Goal: Task Accomplishment & Management: Manage account settings

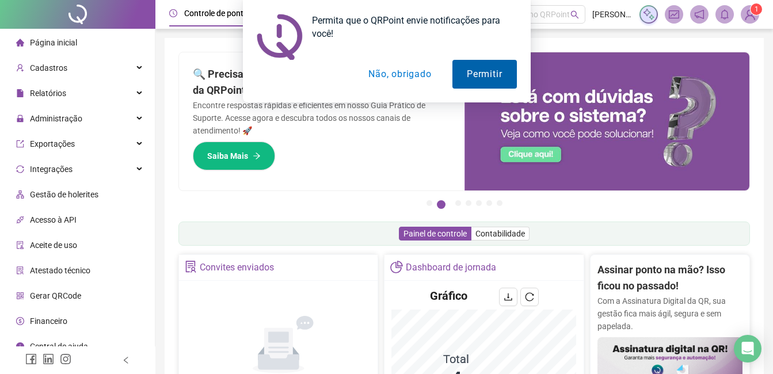
click at [480, 78] on button "Permitir" at bounding box center [485, 74] width 64 height 29
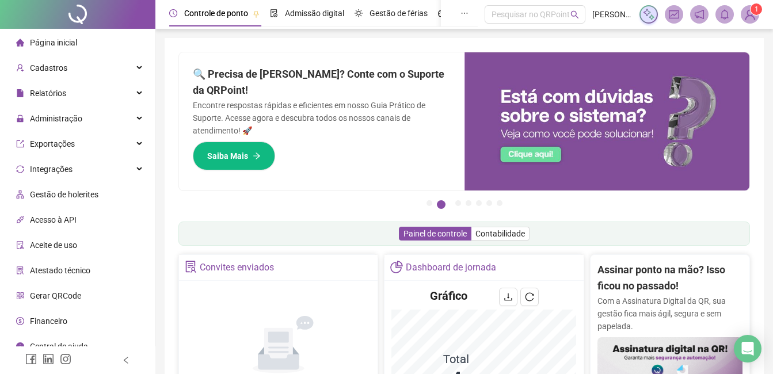
click at [752, 19] on img at bounding box center [750, 14] width 17 height 17
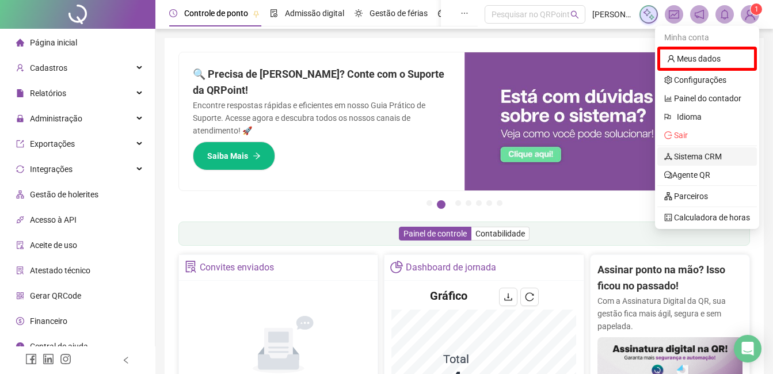
click at [682, 158] on link "Sistema CRM" at bounding box center [693, 156] width 58 height 9
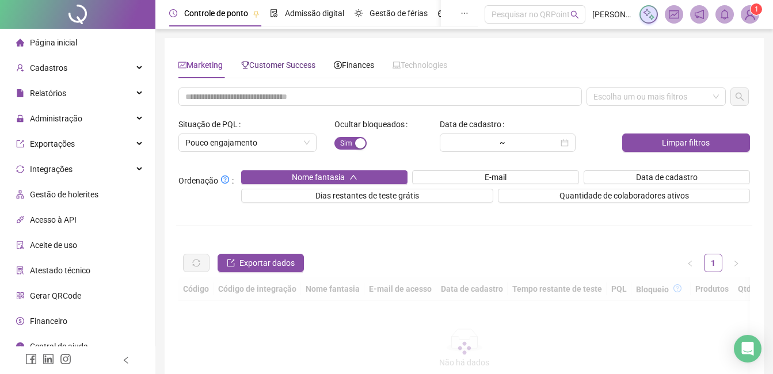
click at [306, 70] on span "Customer Success" at bounding box center [278, 64] width 74 height 9
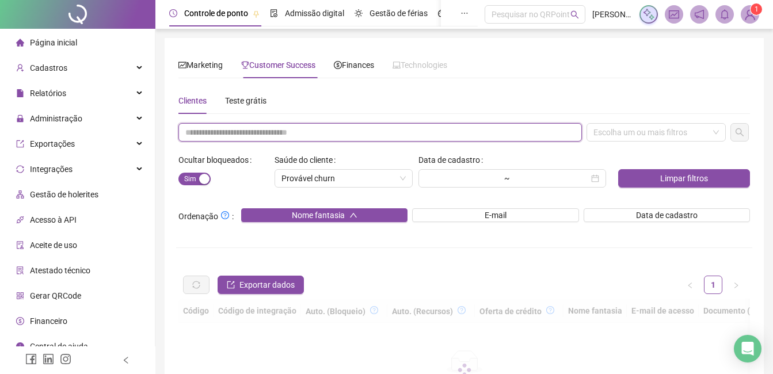
click at [254, 128] on input "text" at bounding box center [380, 132] width 404 height 18
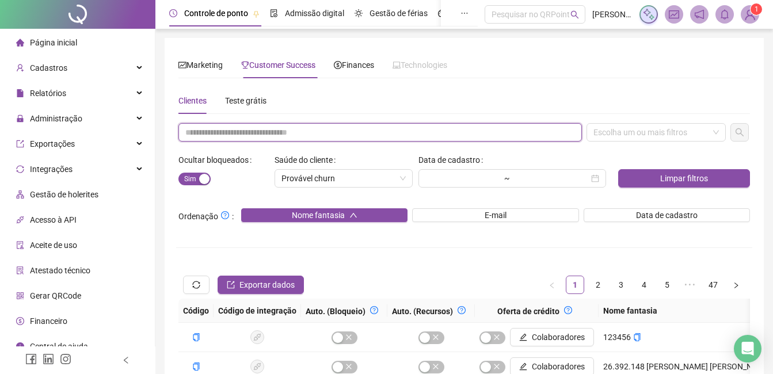
click at [362, 129] on input "text" at bounding box center [380, 132] width 404 height 18
click at [287, 134] on input "text" at bounding box center [380, 132] width 404 height 18
click at [287, 134] on input "**" at bounding box center [380, 132] width 404 height 18
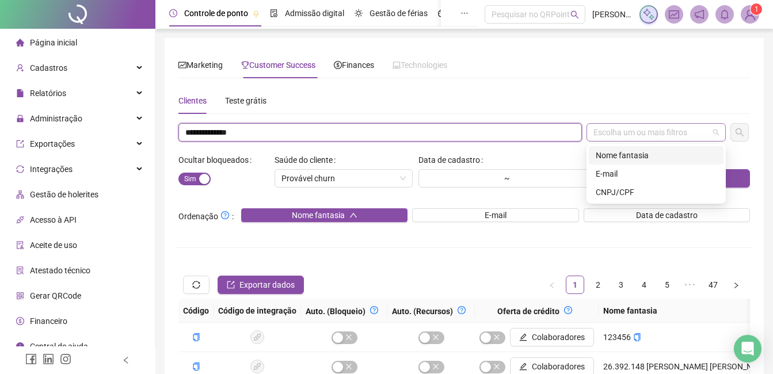
click at [612, 135] on div "Escolha um ou mais filtros" at bounding box center [656, 132] width 139 height 18
type input "**********"
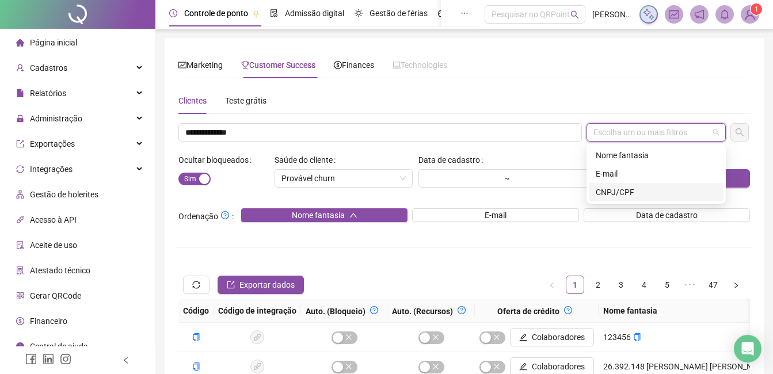
click at [602, 187] on div "CNPJ/CPF" at bounding box center [656, 192] width 121 height 13
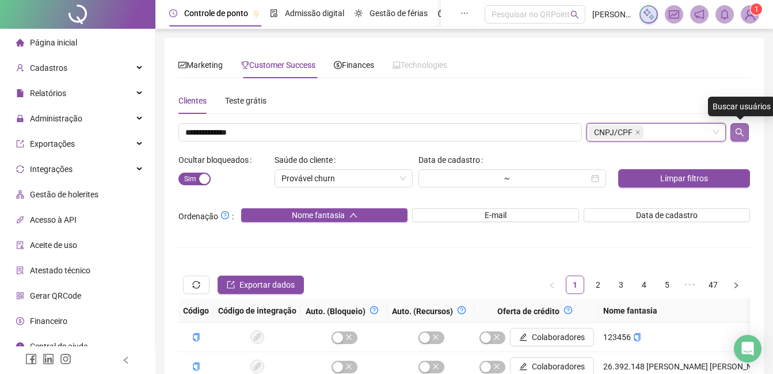
click at [734, 133] on button "button" at bounding box center [740, 132] width 18 height 18
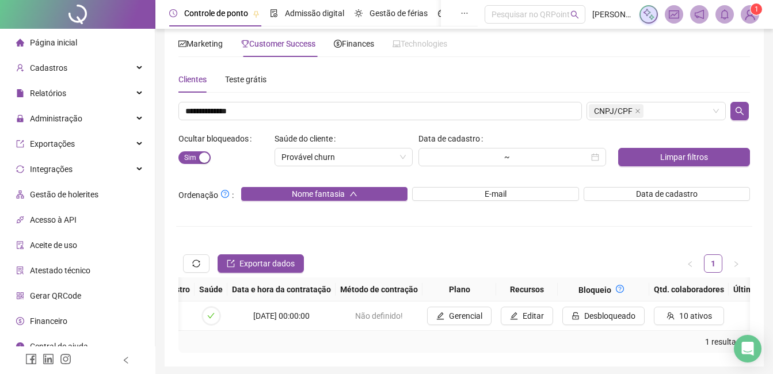
scroll to position [0, 1328]
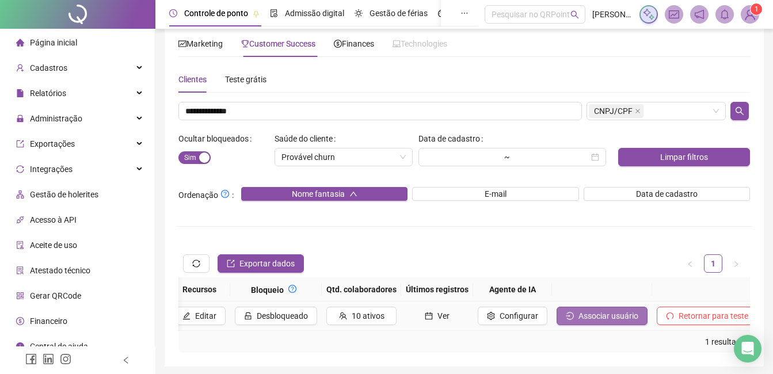
drag, startPoint x: 548, startPoint y: 325, endPoint x: 561, endPoint y: 324, distance: 13.3
click at [561, 324] on td "Associar usuário" at bounding box center [602, 316] width 100 height 29
click at [561, 324] on button "Associar usuário" at bounding box center [602, 316] width 91 height 18
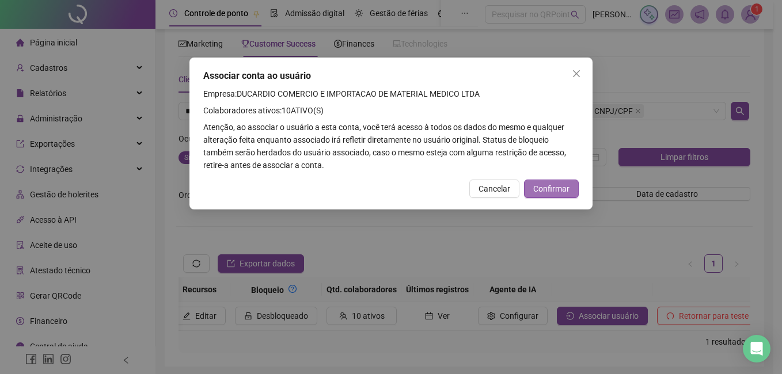
click at [563, 191] on span "Confirmar" at bounding box center [551, 189] width 36 height 13
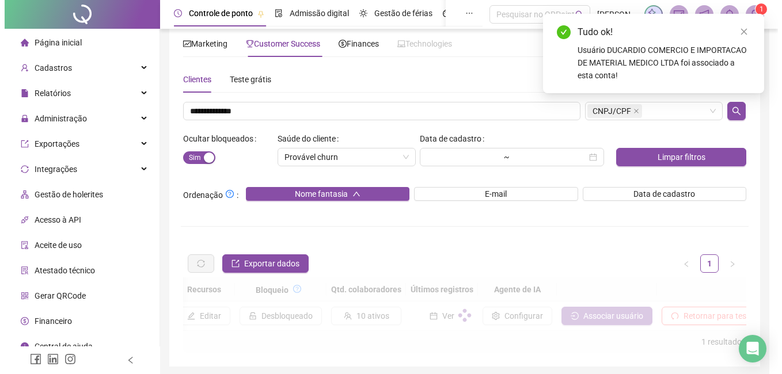
scroll to position [0, 1320]
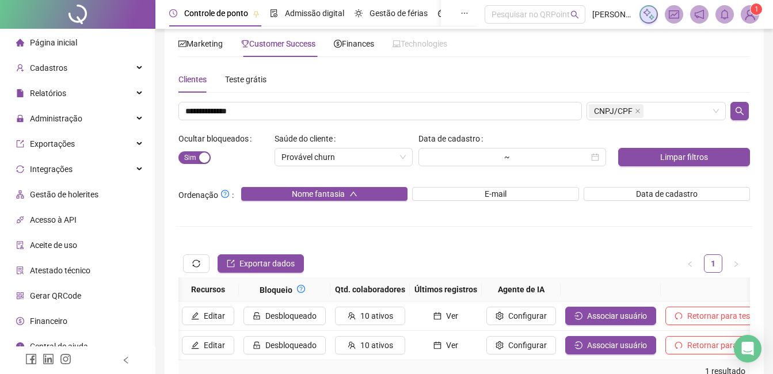
click at [750, 15] on img at bounding box center [750, 14] width 17 height 17
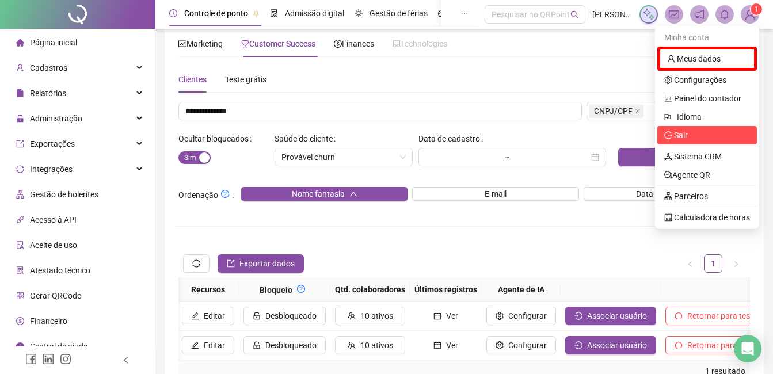
click at [680, 137] on span "Sair" at bounding box center [681, 135] width 14 height 9
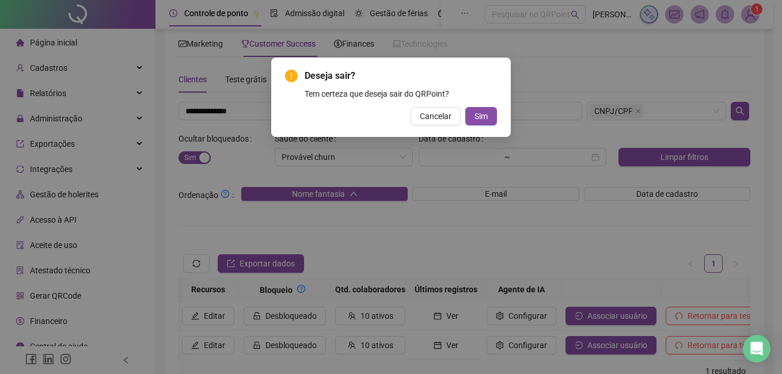
click at [465, 107] on button "Sim" at bounding box center [481, 116] width 32 height 18
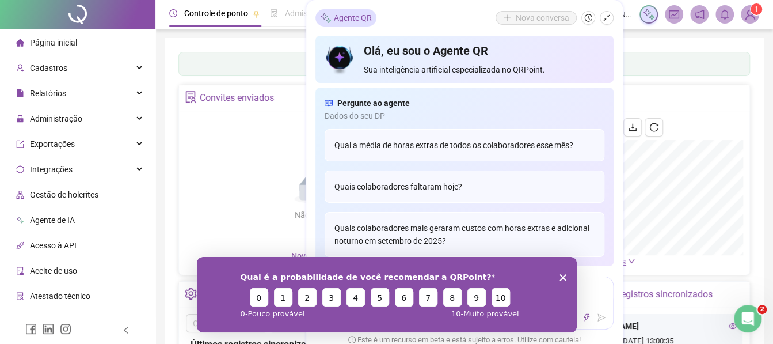
click at [561, 273] on icon "Encerrar pesquisa" at bounding box center [562, 276] width 7 height 7
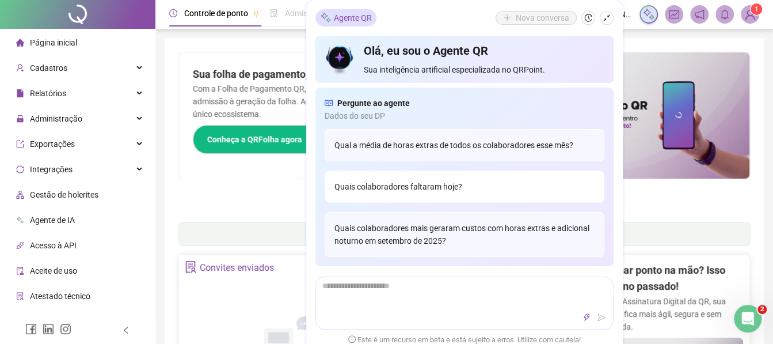
click at [413, 184] on div "Quais colaboradores faltaram hoje?" at bounding box center [465, 186] width 280 height 32
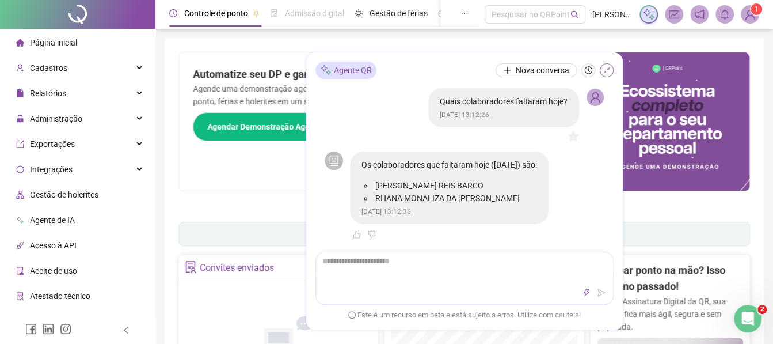
click at [607, 74] on icon "shrink" at bounding box center [607, 70] width 8 height 8
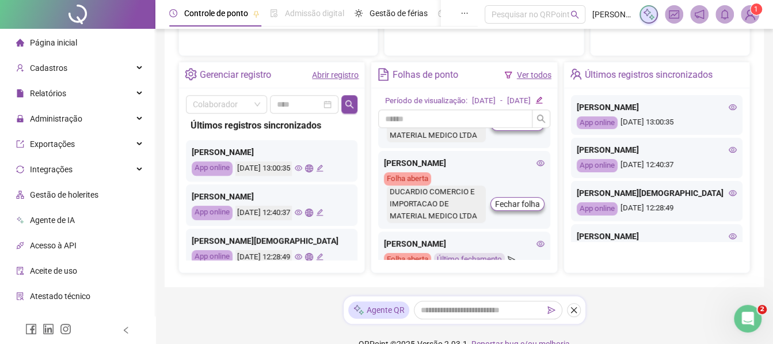
scroll to position [113, 0]
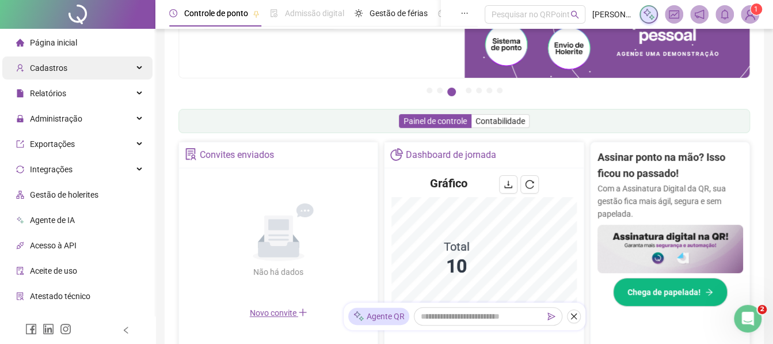
click at [47, 69] on span "Cadastros" at bounding box center [48, 67] width 37 height 9
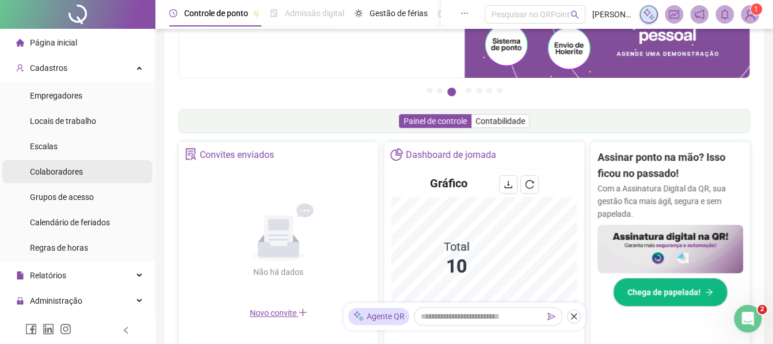
click at [48, 171] on span "Colaboradores" at bounding box center [56, 171] width 53 height 9
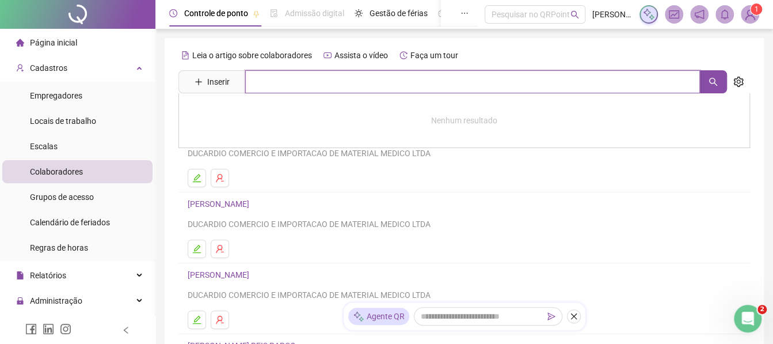
click at [266, 89] on input "text" at bounding box center [472, 81] width 455 height 23
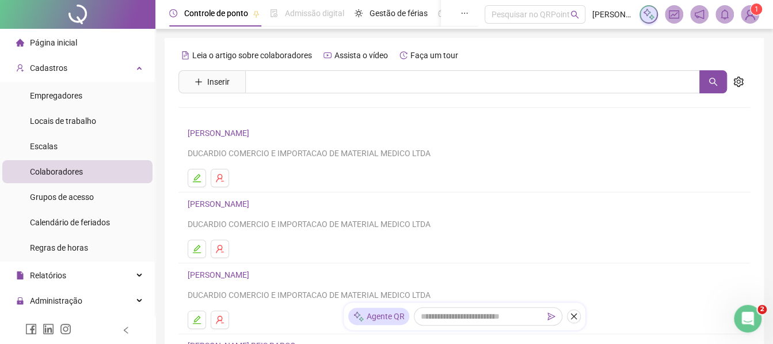
click at [199, 275] on link "JOAO CLEBER BORGES DA SILVA" at bounding box center [220, 274] width 65 height 9
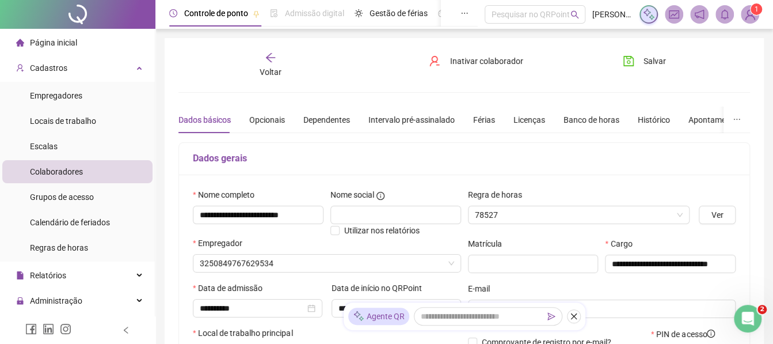
type input "**********"
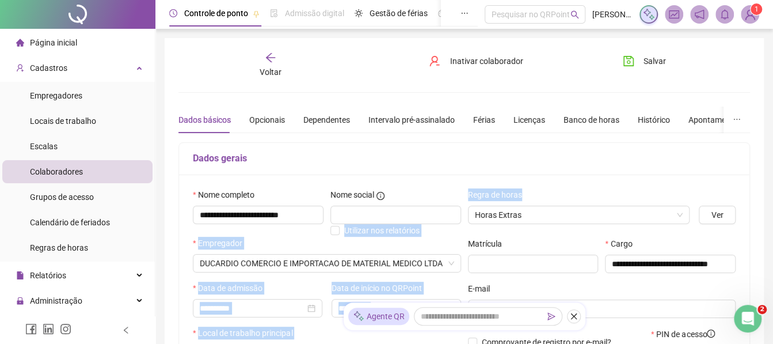
drag, startPoint x: 462, startPoint y: 195, endPoint x: 524, endPoint y: 197, distance: 61.6
click at [524, 197] on div "**********" at bounding box center [464, 303] width 550 height 231
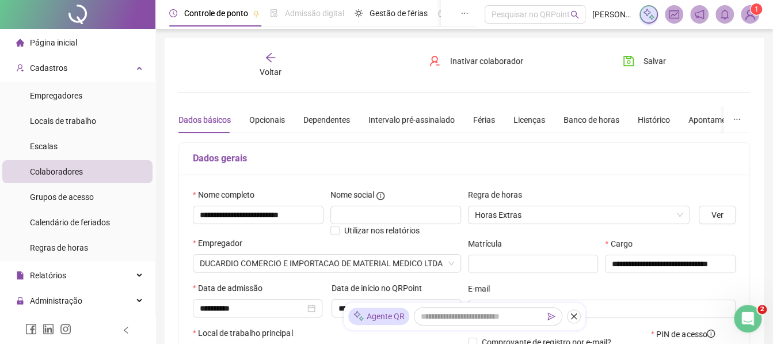
click at [358, 70] on div "Voltar Inativar colaborador Salvar" at bounding box center [464, 65] width 581 height 26
click at [581, 123] on div "Banco de horas" at bounding box center [592, 119] width 56 height 13
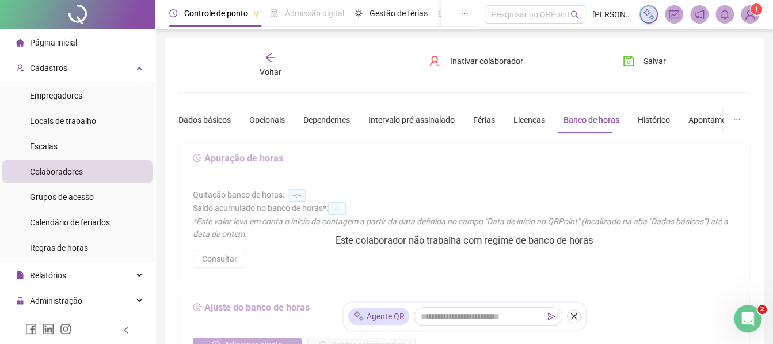
click at [280, 62] on div "Voltar" at bounding box center [271, 65] width 88 height 26
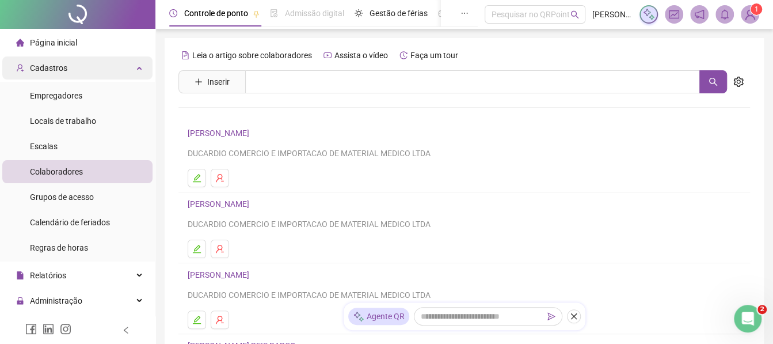
click at [116, 59] on div "Cadastros" at bounding box center [77, 67] width 150 height 23
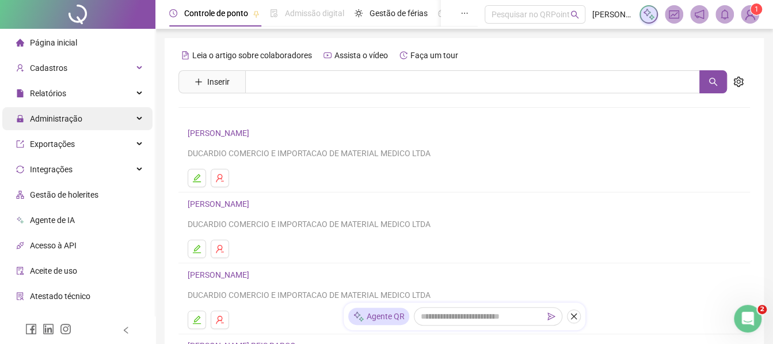
click at [45, 127] on span "Administração" at bounding box center [49, 118] width 66 height 23
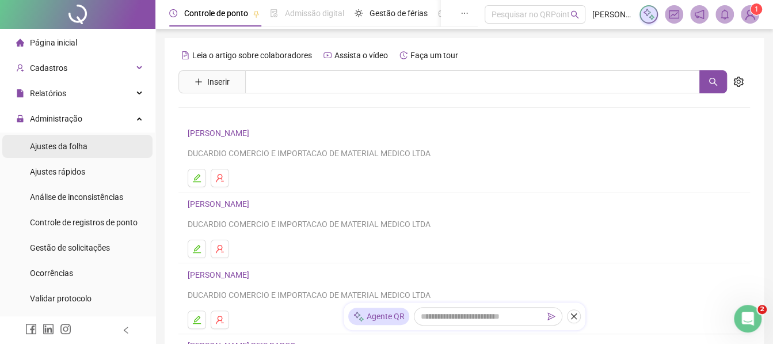
click at [46, 150] on span "Ajustes da folha" at bounding box center [59, 146] width 58 height 9
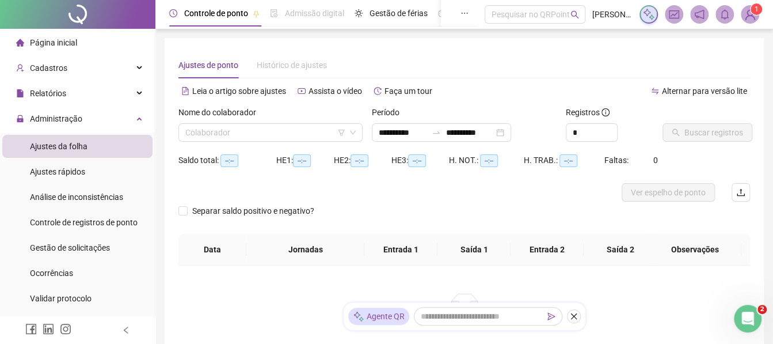
type input "**********"
click at [244, 140] on input "search" at bounding box center [265, 132] width 160 height 17
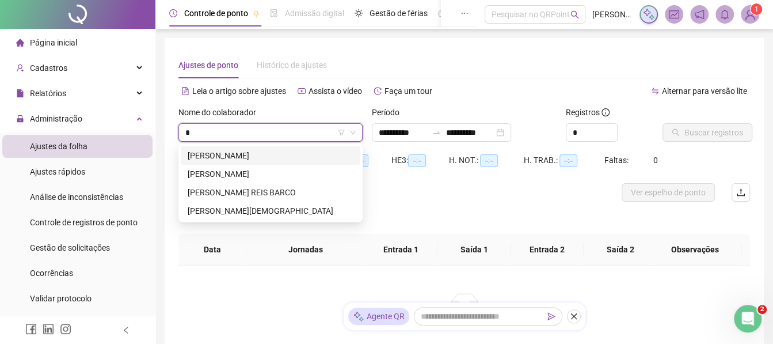
type input "*"
click at [245, 173] on div "JOAO CLEBER BORGES DA SILVA" at bounding box center [271, 174] width 166 height 13
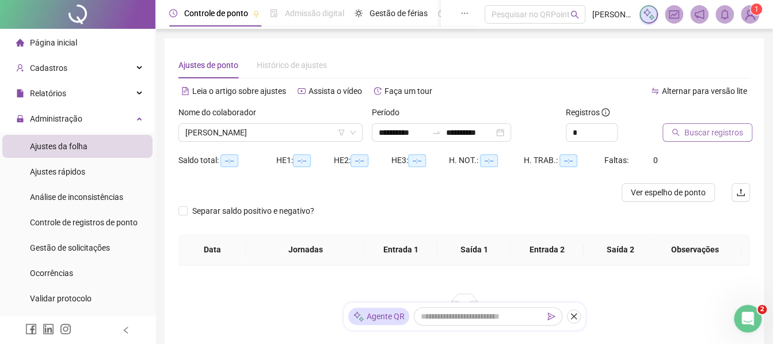
click at [685, 127] on span "Buscar registros" at bounding box center [714, 132] width 59 height 13
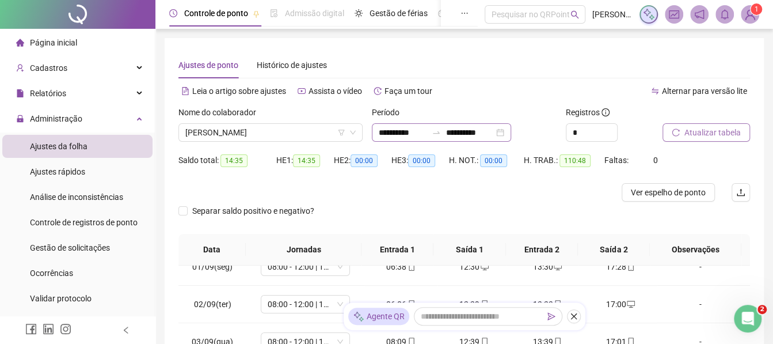
click at [480, 140] on div "**********" at bounding box center [441, 132] width 139 height 18
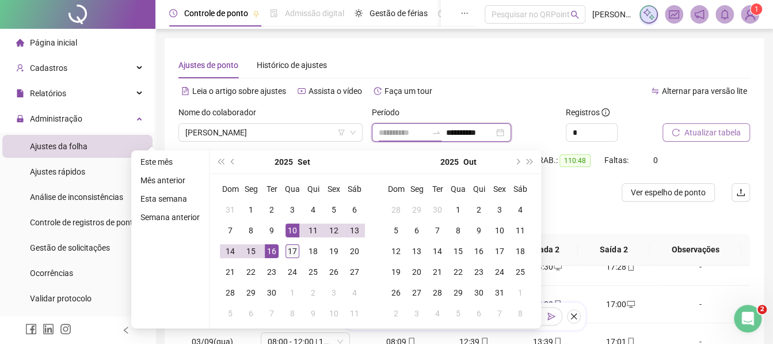
type input "**********"
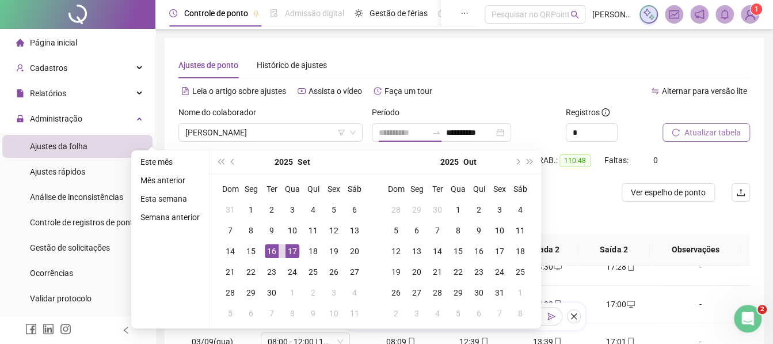
click at [291, 241] on td "17" at bounding box center [292, 251] width 21 height 21
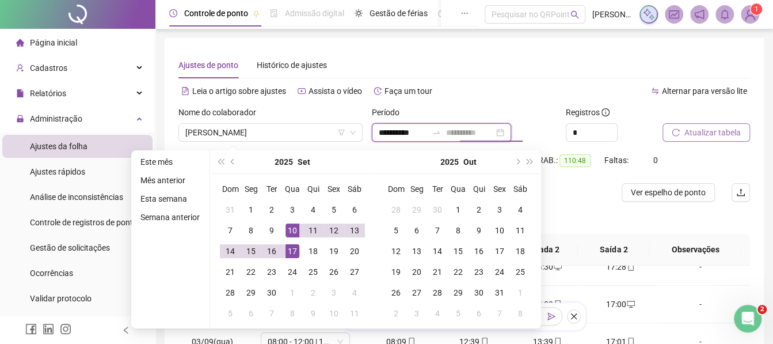
type input "**********"
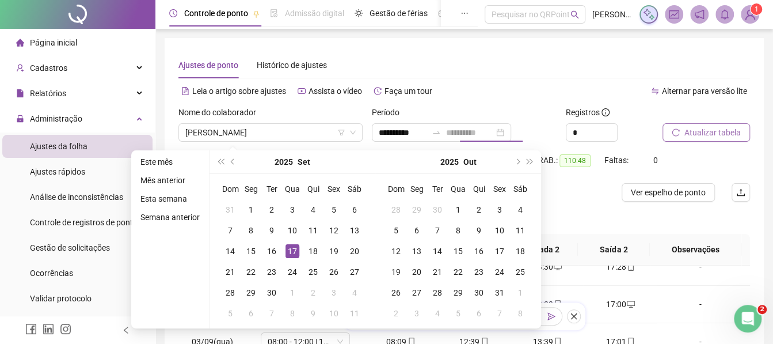
click at [286, 243] on td "17" at bounding box center [292, 251] width 21 height 21
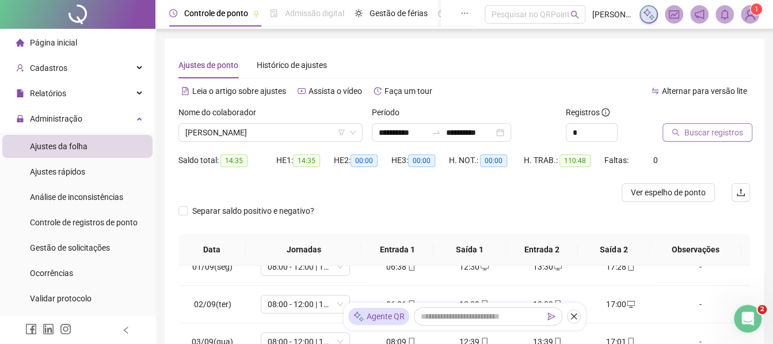
click at [685, 138] on span "Buscar registros" at bounding box center [714, 132] width 59 height 13
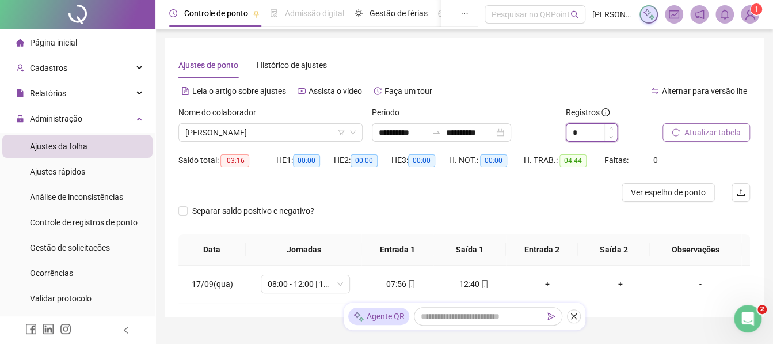
click at [587, 134] on input "*" at bounding box center [592, 132] width 51 height 17
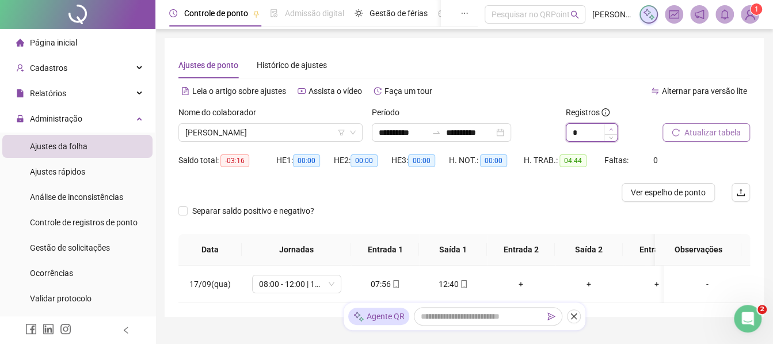
click at [614, 127] on span "Increase Value" at bounding box center [611, 129] width 13 height 10
type input "*"
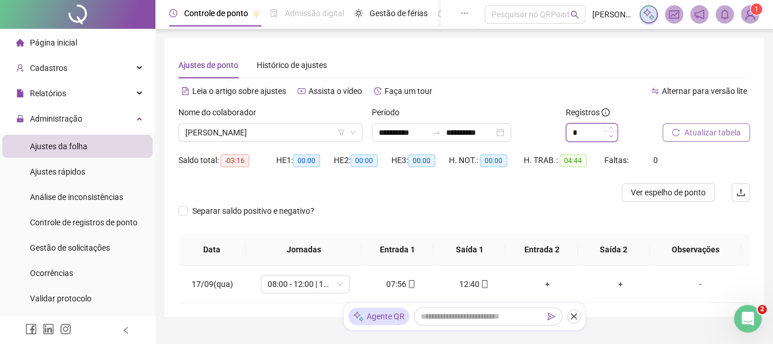
click at [611, 137] on icon "down" at bounding box center [610, 136] width 3 height 2
click at [410, 133] on input "**********" at bounding box center [403, 132] width 48 height 13
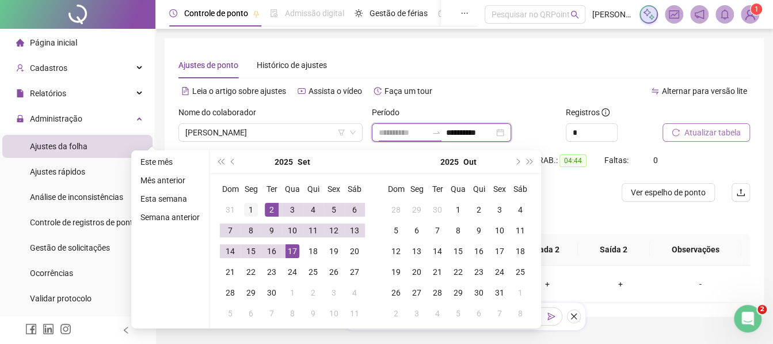
type input "**********"
click at [260, 211] on td "1" at bounding box center [251, 209] width 21 height 21
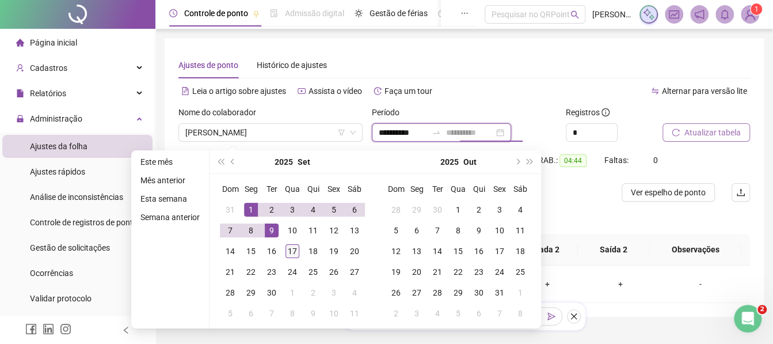
type input "**********"
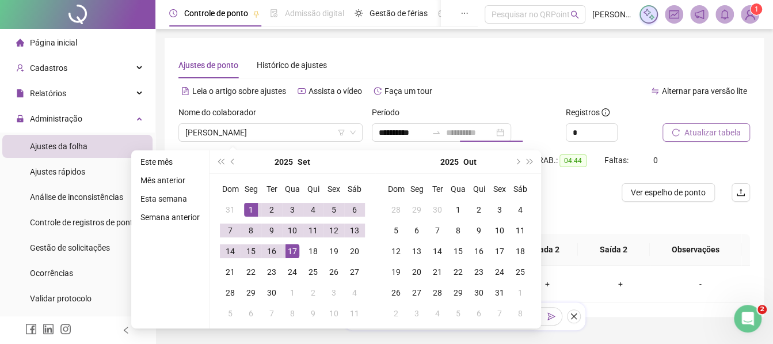
click at [290, 250] on div "17" at bounding box center [293, 251] width 14 height 14
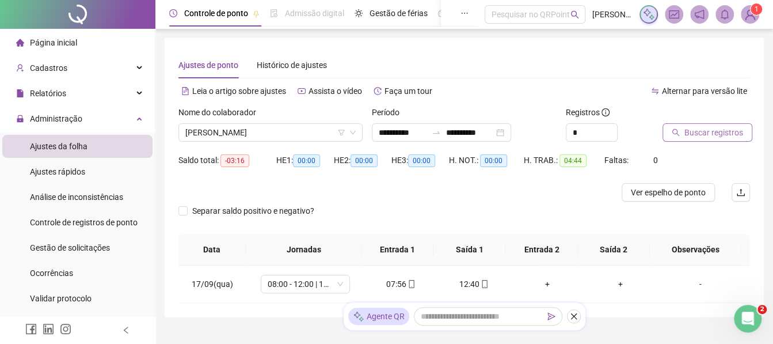
click at [666, 132] on button "Buscar registros" at bounding box center [708, 132] width 90 height 18
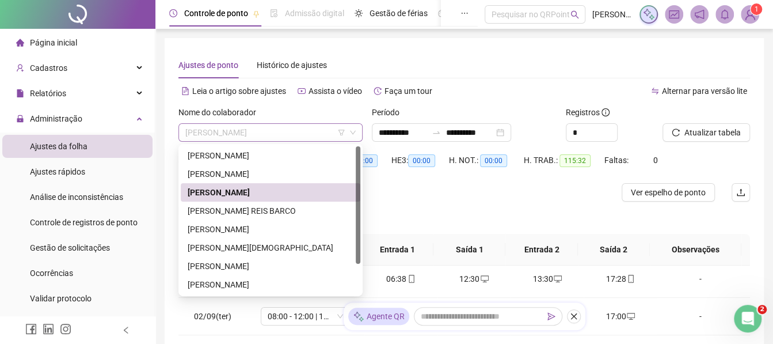
click at [311, 129] on span "JOAO CLEBER BORGES DA SILVA" at bounding box center [270, 132] width 170 height 17
type input "*"
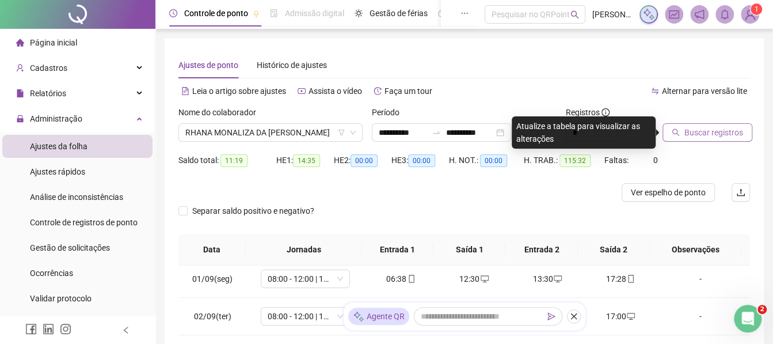
click at [664, 132] on button "Buscar registros" at bounding box center [708, 132] width 90 height 18
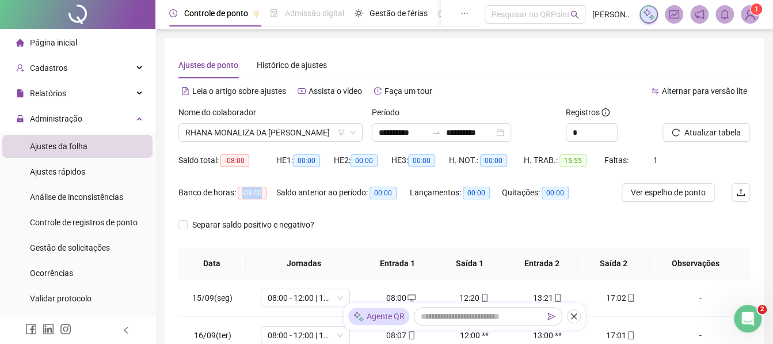
drag, startPoint x: 239, startPoint y: 191, endPoint x: 271, endPoint y: 195, distance: 31.9
click at [271, 195] on div "Banco de horas: -08:00" at bounding box center [227, 192] width 98 height 13
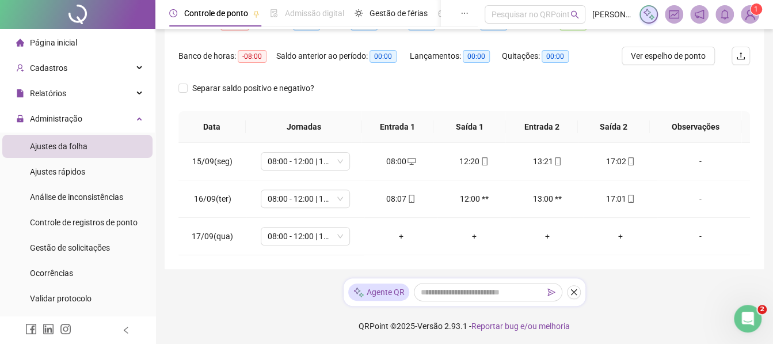
scroll to position [133, 0]
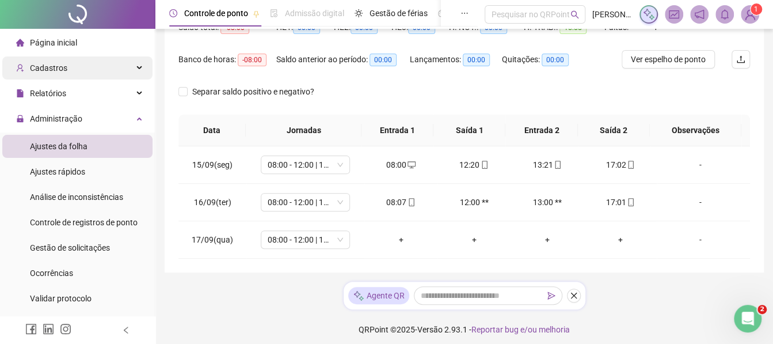
click at [109, 71] on div "Cadastros" at bounding box center [77, 67] width 150 height 23
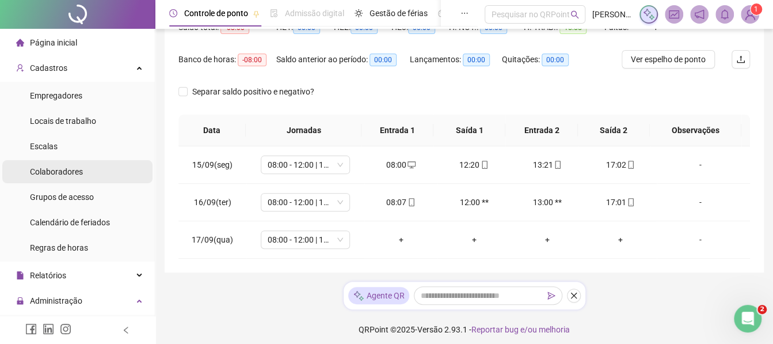
click at [66, 172] on span "Colaboradores" at bounding box center [56, 171] width 53 height 9
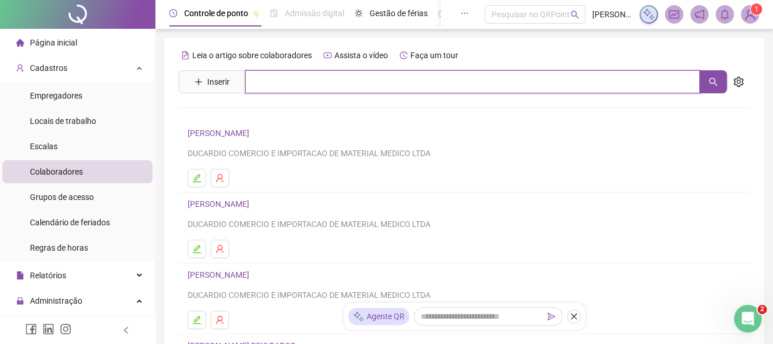
click at [306, 83] on input "text" at bounding box center [472, 81] width 455 height 23
type input "*"
type input "***"
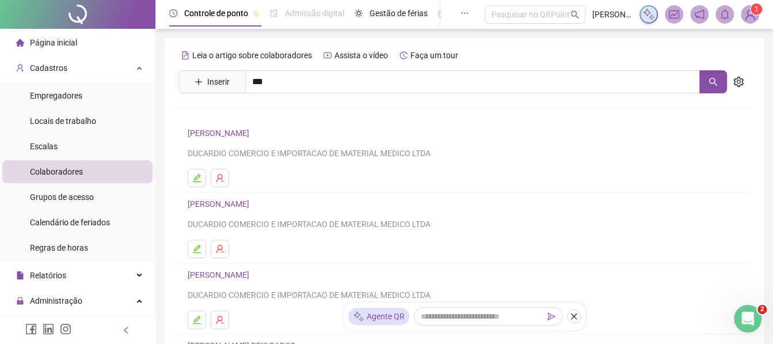
click at [258, 113] on link "RHANA MONALIZA DA SILVA BARRETTO" at bounding box center [272, 115] width 145 height 9
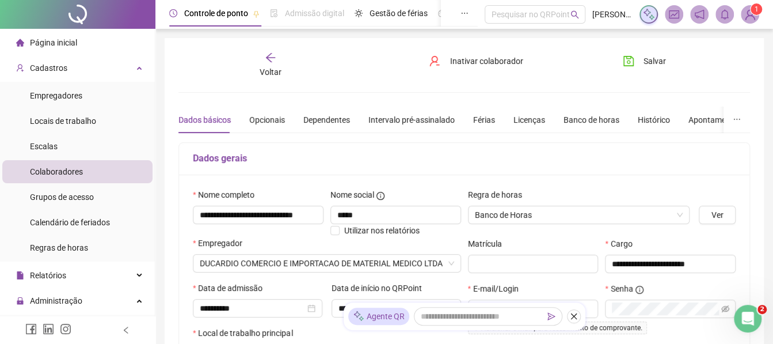
type input "**********"
click at [537, 210] on span "Banco de Horas" at bounding box center [579, 214] width 208 height 17
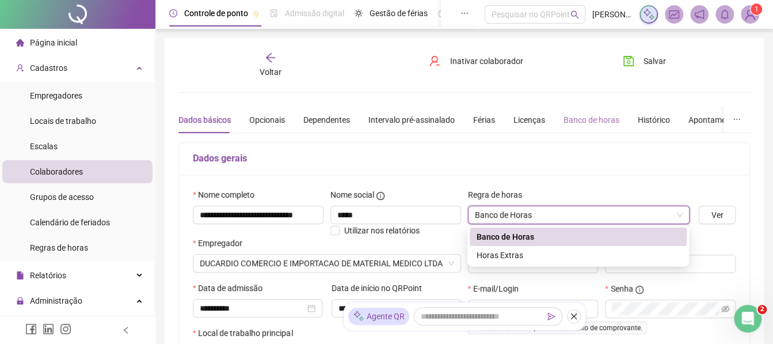
click at [583, 132] on div "Banco de horas" at bounding box center [592, 120] width 56 height 26
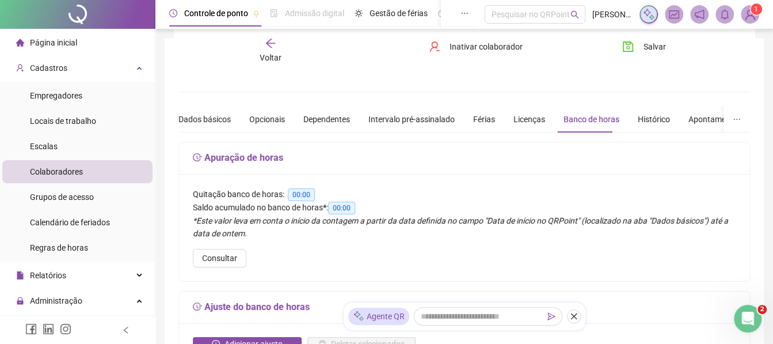
scroll to position [42, 0]
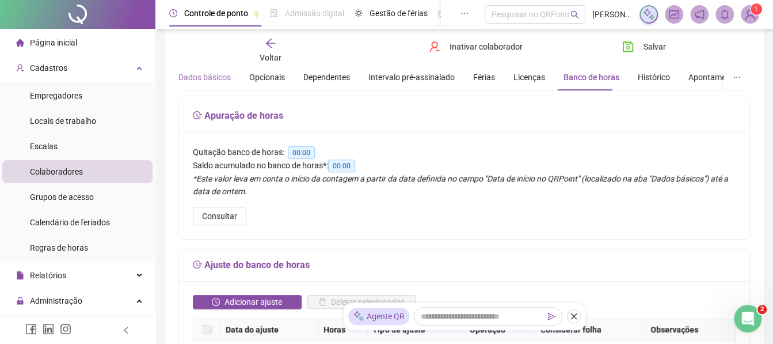
click at [225, 83] on div "Dados básicos" at bounding box center [204, 77] width 52 height 26
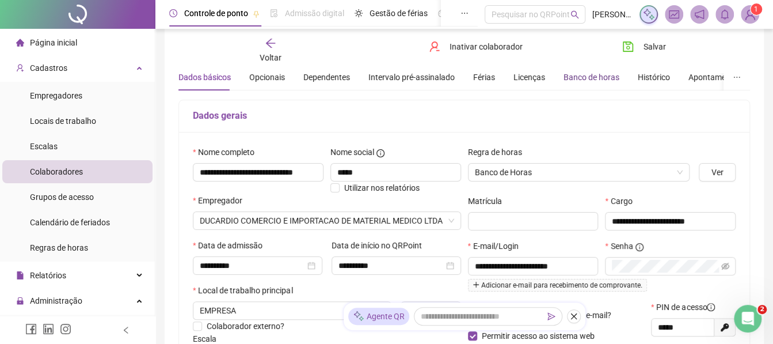
click at [602, 82] on div "Banco de horas" at bounding box center [592, 77] width 56 height 13
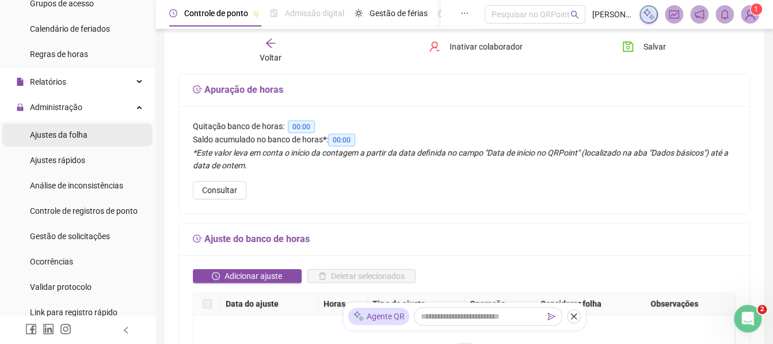
scroll to position [197, 0]
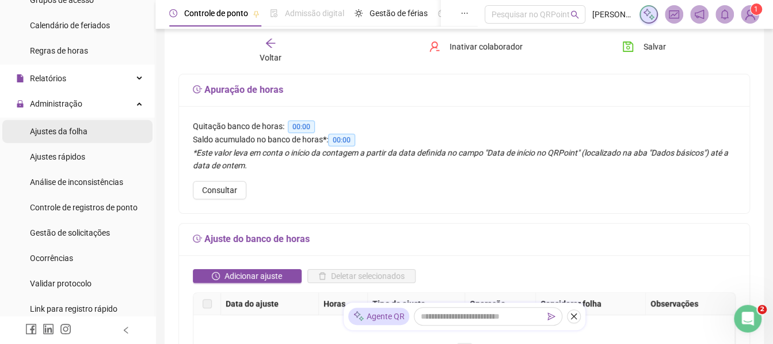
click at [123, 127] on li "Ajustes da folha" at bounding box center [77, 131] width 150 height 23
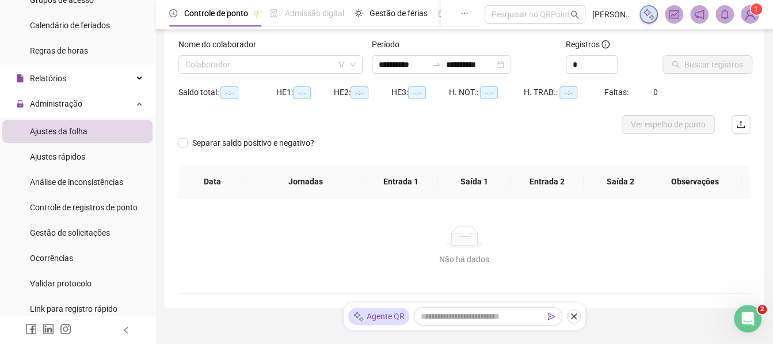
type input "**********"
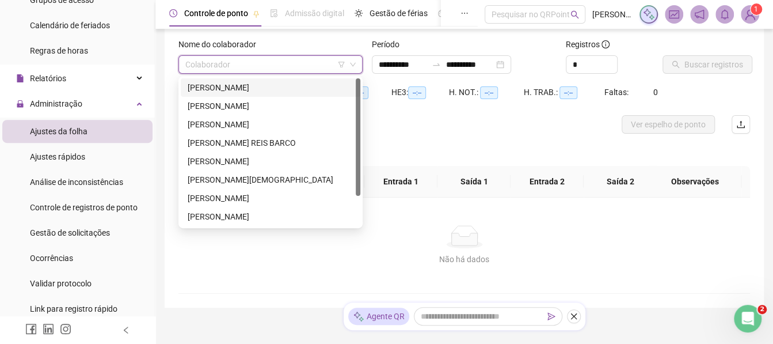
click at [267, 68] on input "search" at bounding box center [265, 64] width 160 height 17
click at [226, 121] on div "JOAO CLEBER BORGES DA SILVA" at bounding box center [271, 124] width 166 height 13
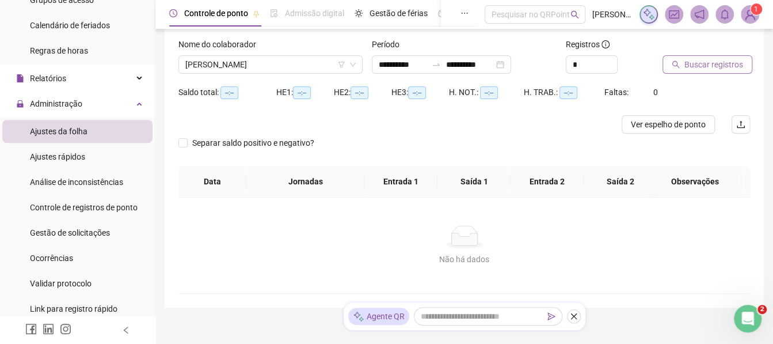
click at [674, 57] on button "Buscar registros" at bounding box center [708, 64] width 90 height 18
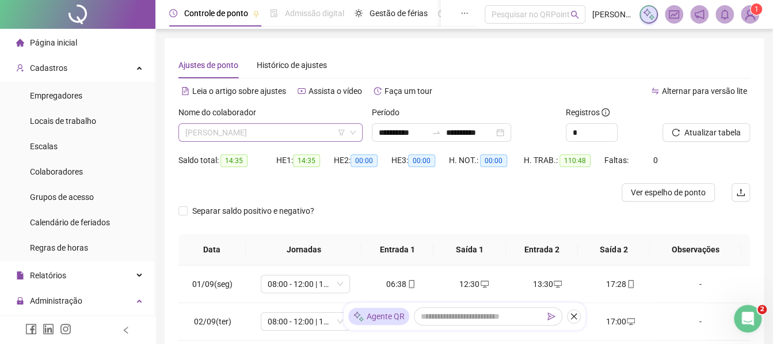
click at [285, 130] on span "JOAO CLEBER BORGES DA SILVA" at bounding box center [270, 132] width 170 height 17
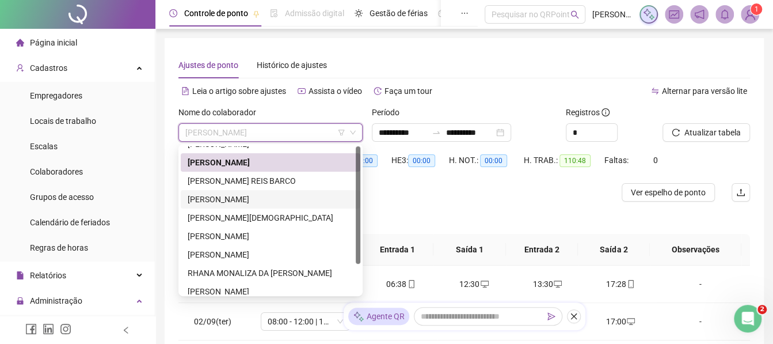
scroll to position [36, 0]
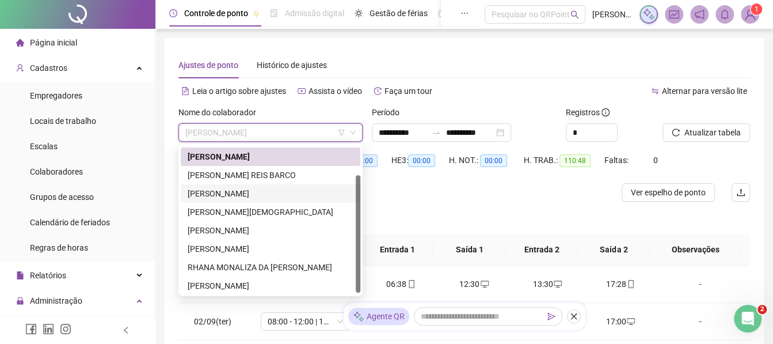
drag, startPoint x: 357, startPoint y: 232, endPoint x: 356, endPoint y: 261, distance: 28.8
click at [356, 261] on div at bounding box center [358, 233] width 5 height 117
click at [215, 263] on div "RHANA MONALIZA DA SILVA BARRETTO" at bounding box center [271, 267] width 166 height 13
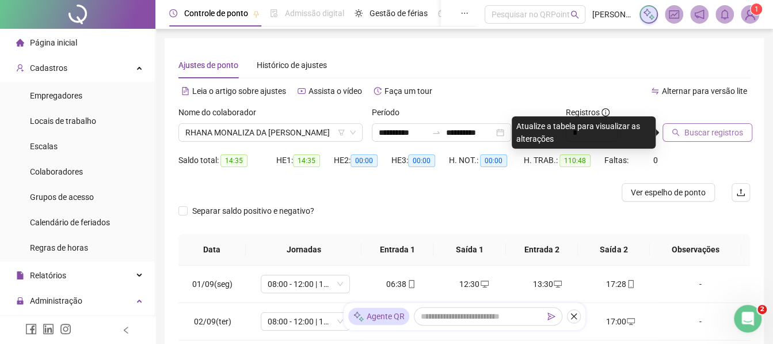
click at [671, 135] on button "Buscar registros" at bounding box center [708, 132] width 90 height 18
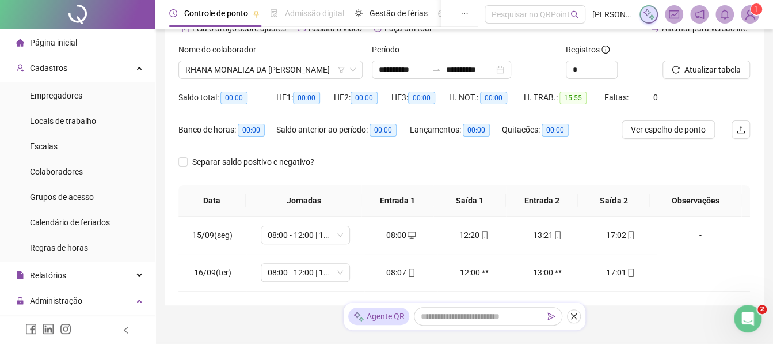
scroll to position [0, 0]
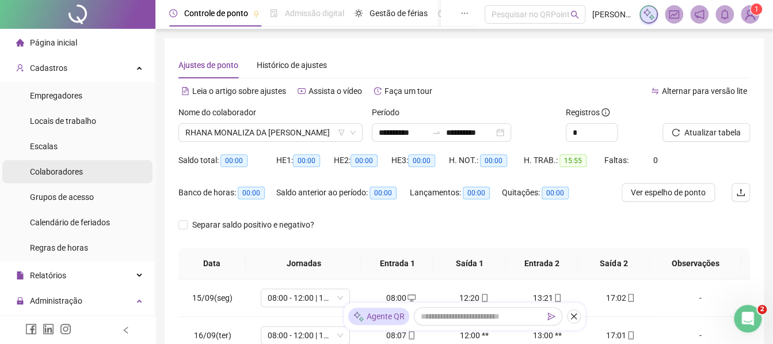
click at [50, 164] on div "Colaboradores" at bounding box center [56, 171] width 53 height 23
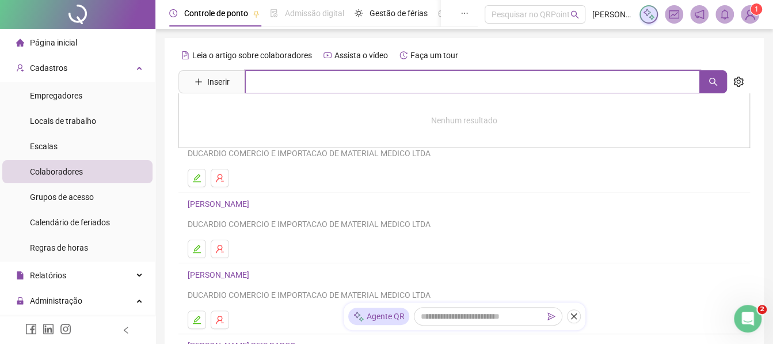
click at [287, 86] on input "text" at bounding box center [472, 81] width 455 height 23
type input "**"
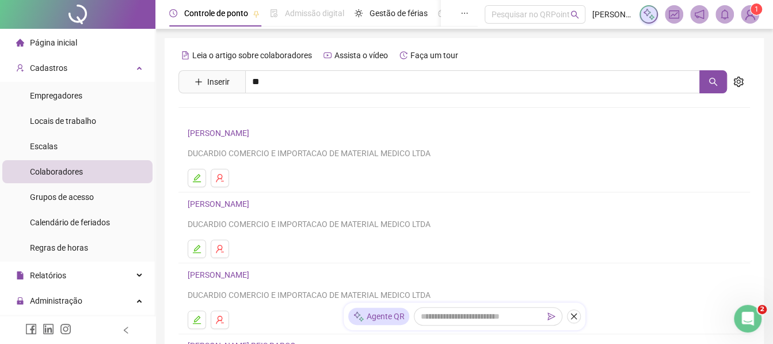
click at [195, 276] on link "JOAO CLEBER BORGES DA SILVA" at bounding box center [220, 274] width 65 height 9
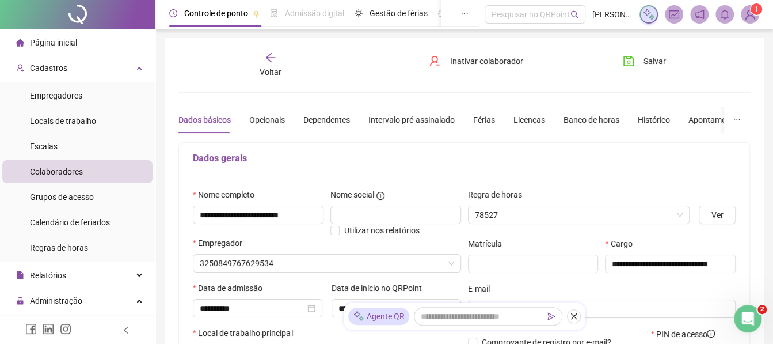
type input "**********"
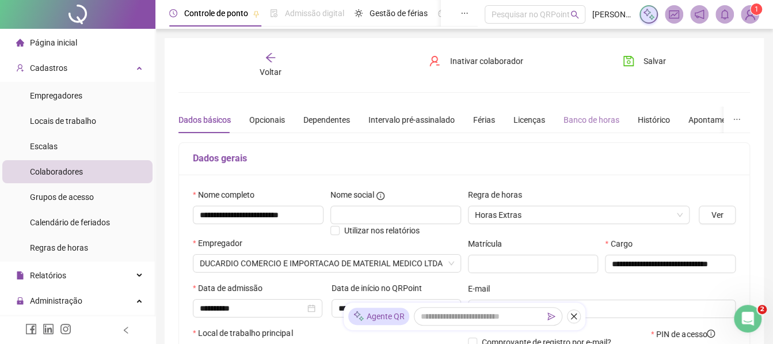
click at [609, 126] on div "Banco de horas" at bounding box center [592, 120] width 56 height 26
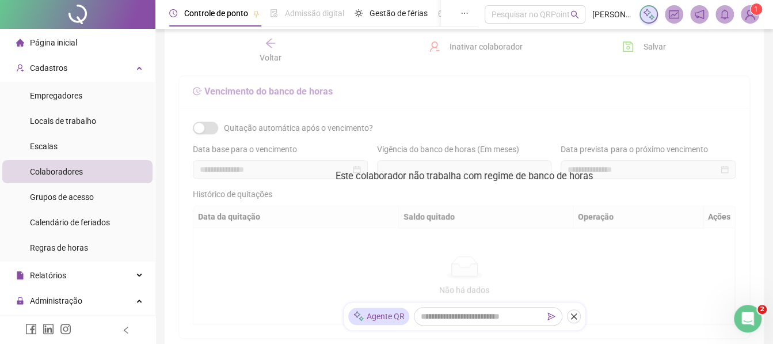
scroll to position [426, 0]
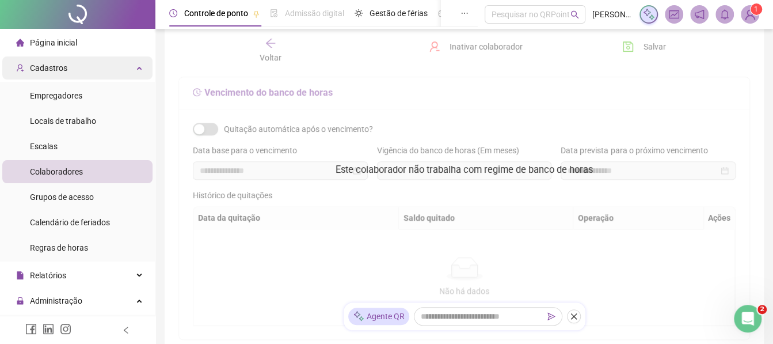
click at [117, 64] on div "Cadastros" at bounding box center [77, 67] width 150 height 23
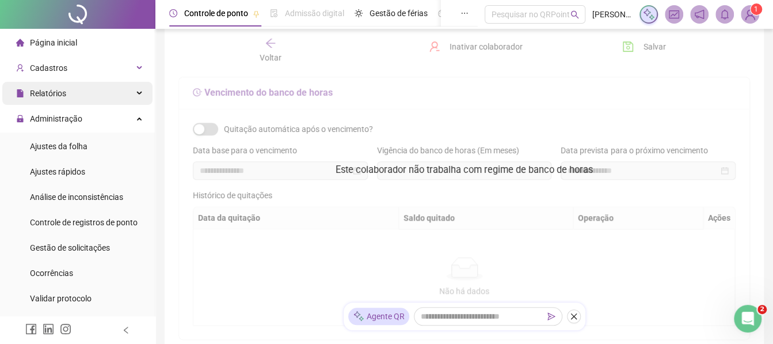
click at [112, 102] on div "Relatórios" at bounding box center [77, 93] width 150 height 23
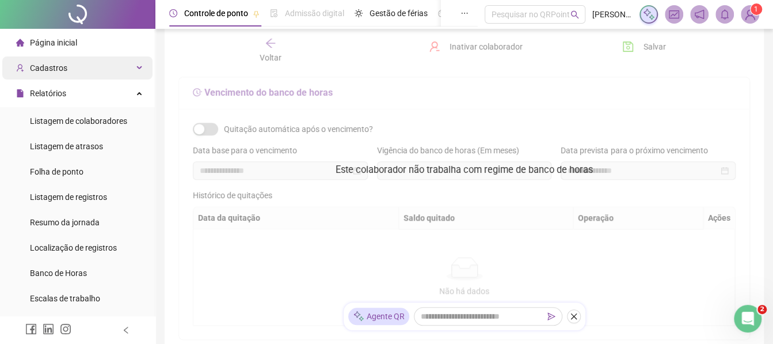
click at [101, 75] on div "Cadastros" at bounding box center [77, 67] width 150 height 23
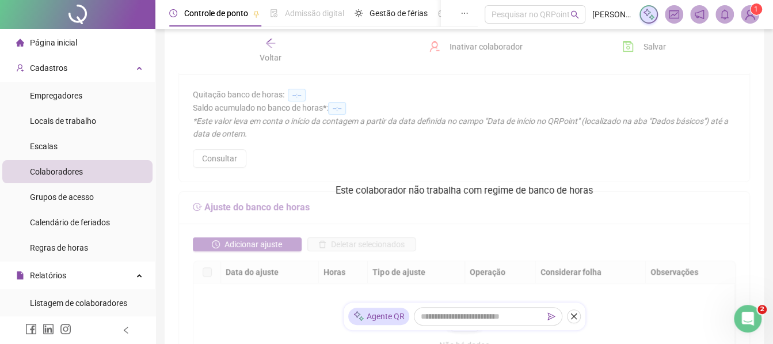
scroll to position [0, 0]
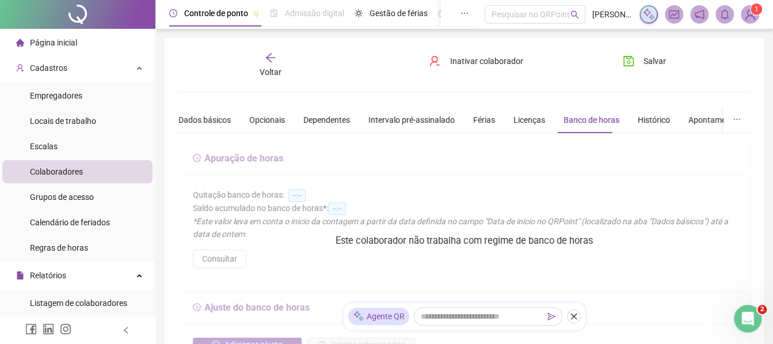
click at [276, 63] on div "Voltar" at bounding box center [271, 65] width 88 height 26
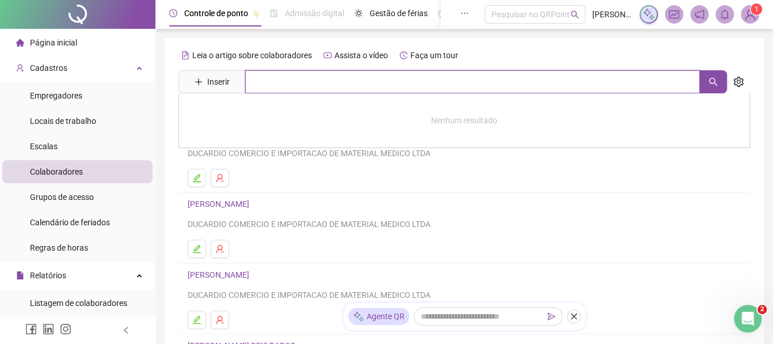
click at [296, 93] on input "text" at bounding box center [472, 81] width 455 height 23
type input "***"
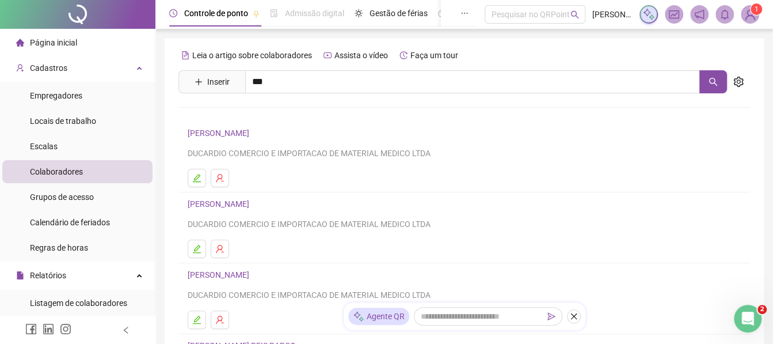
click at [280, 112] on link "RHANA MONALIZA DA SILVA BARRETTO" at bounding box center [272, 115] width 145 height 9
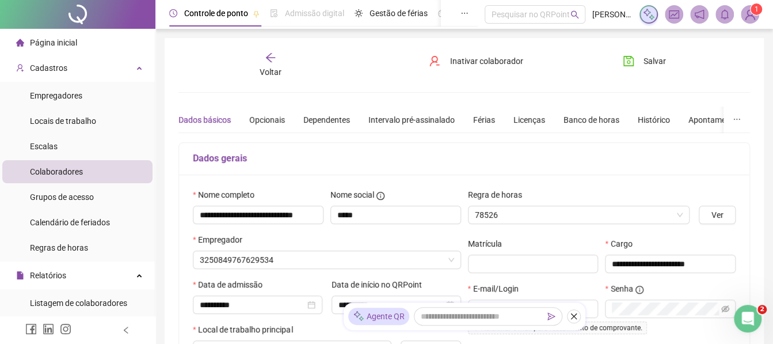
type input "**********"
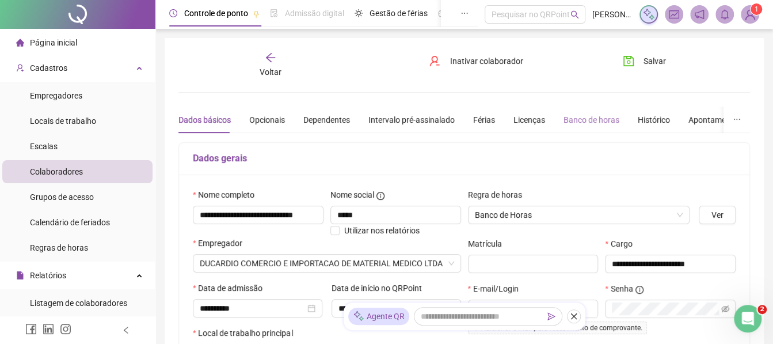
click at [567, 127] on div "Banco de horas" at bounding box center [592, 120] width 56 height 26
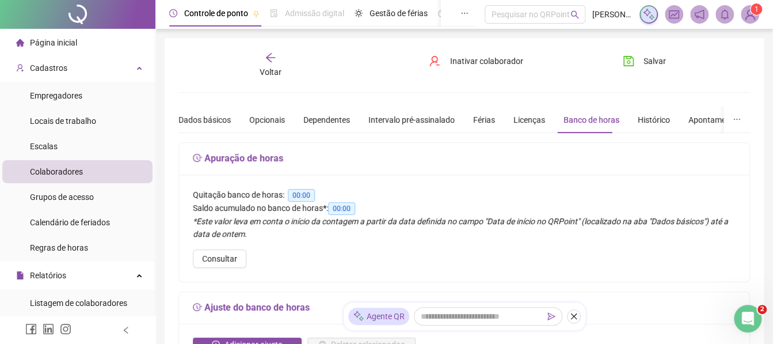
click at [280, 69] on span "Voltar" at bounding box center [271, 71] width 22 height 9
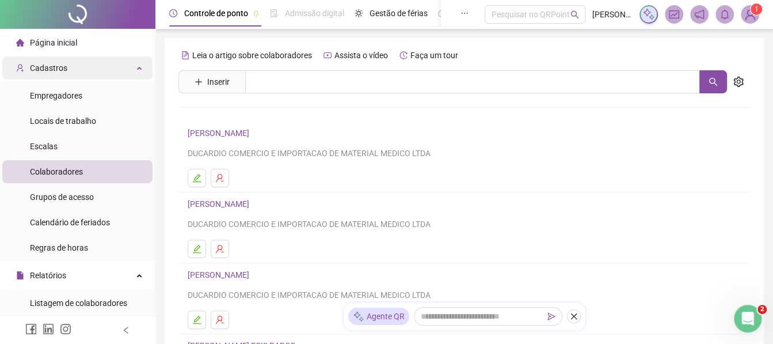
click at [126, 69] on div "Cadastros" at bounding box center [77, 67] width 150 height 23
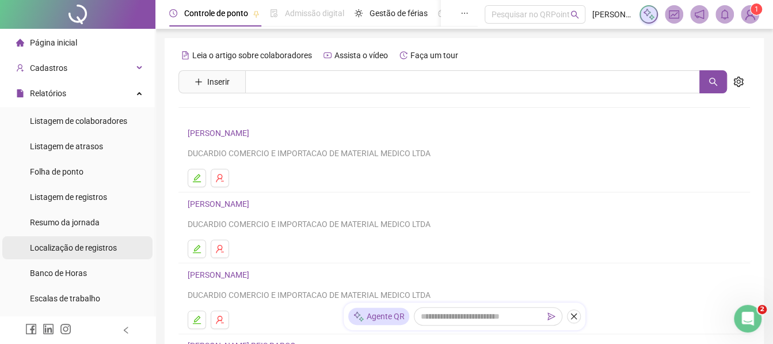
click at [85, 246] on span "Localização de registros" at bounding box center [73, 247] width 87 height 9
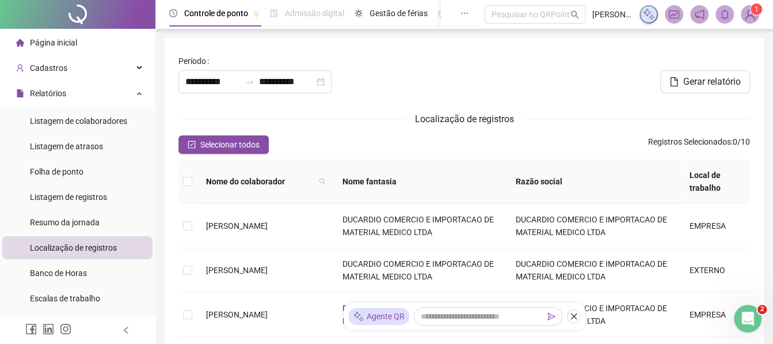
type input "**********"
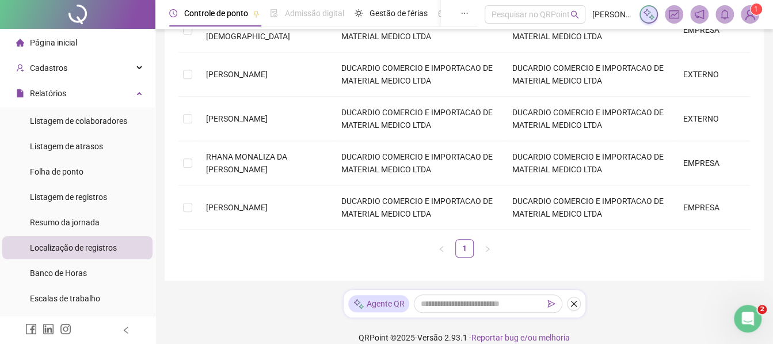
scroll to position [428, 0]
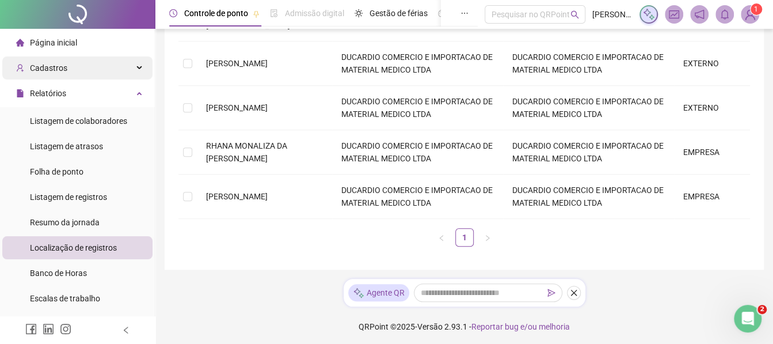
click at [66, 73] on div "Cadastros" at bounding box center [77, 67] width 150 height 23
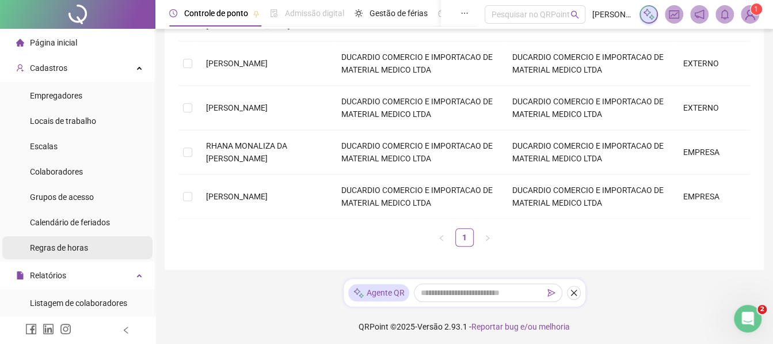
click at [56, 253] on div "Regras de horas" at bounding box center [59, 247] width 58 height 23
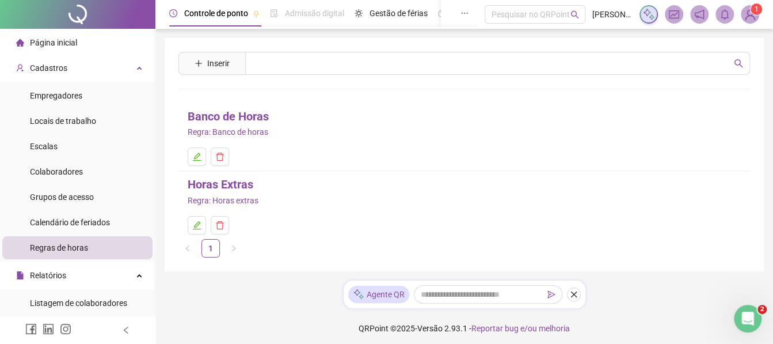
click at [202, 115] on link "Banco de Horas" at bounding box center [228, 117] width 81 height 18
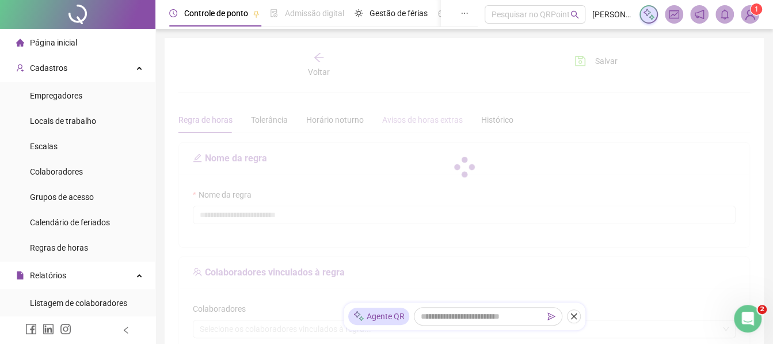
type input "**********"
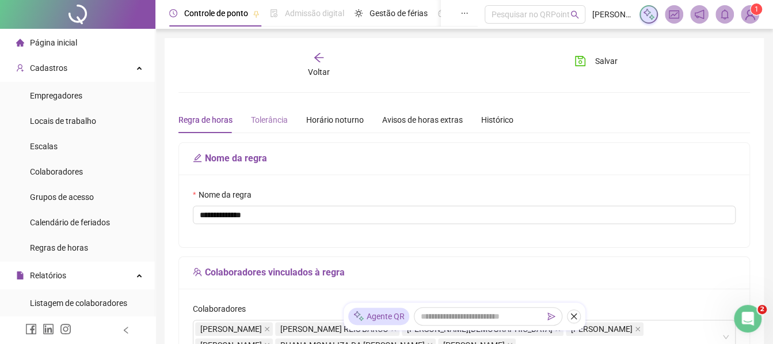
click at [261, 127] on div "Tolerância" at bounding box center [269, 120] width 37 height 26
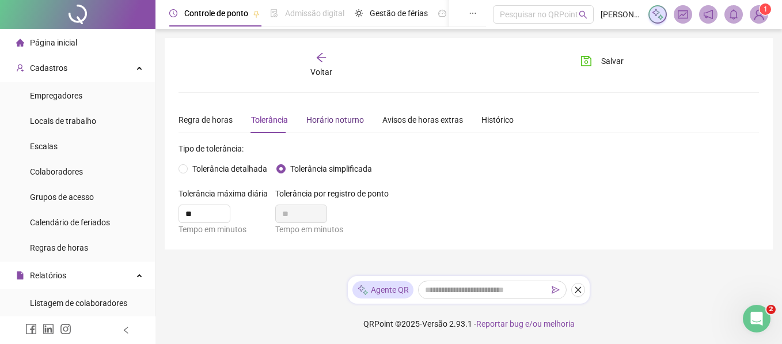
click at [311, 119] on div "Horário noturno" at bounding box center [335, 119] width 58 height 13
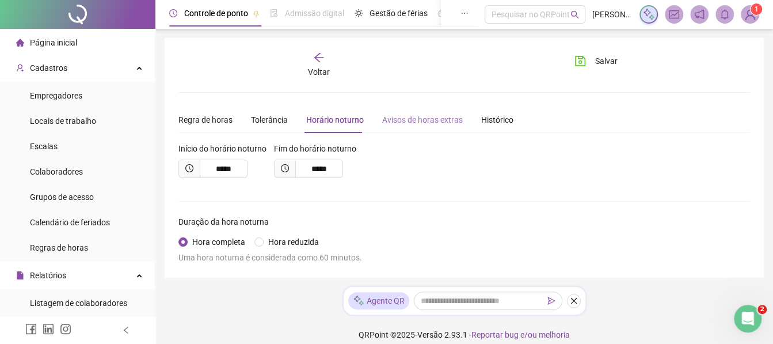
click at [432, 131] on div "Avisos de horas extras" at bounding box center [422, 120] width 81 height 26
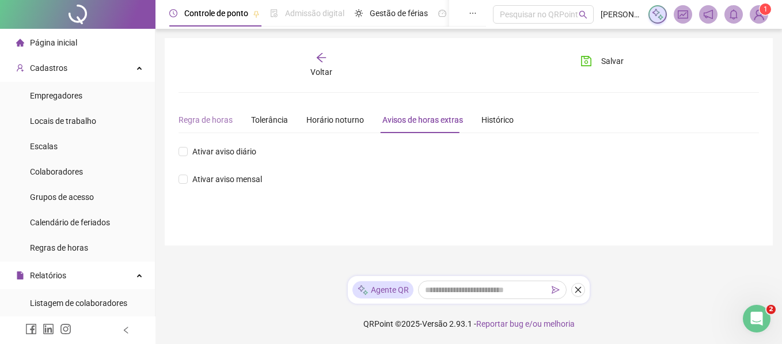
click at [209, 111] on div "Regra de horas" at bounding box center [205, 120] width 54 height 26
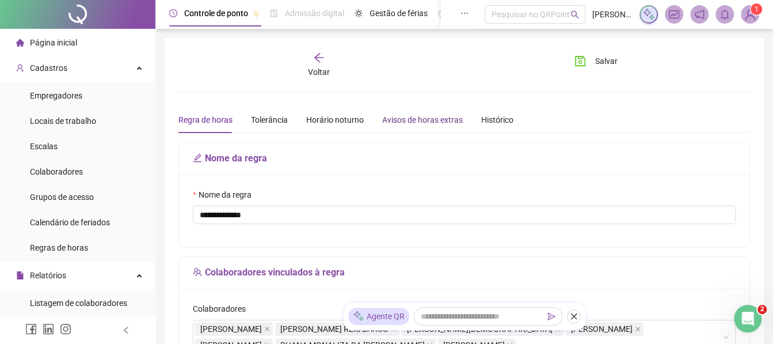
click at [402, 124] on div "Avisos de horas extras" at bounding box center [422, 119] width 81 height 13
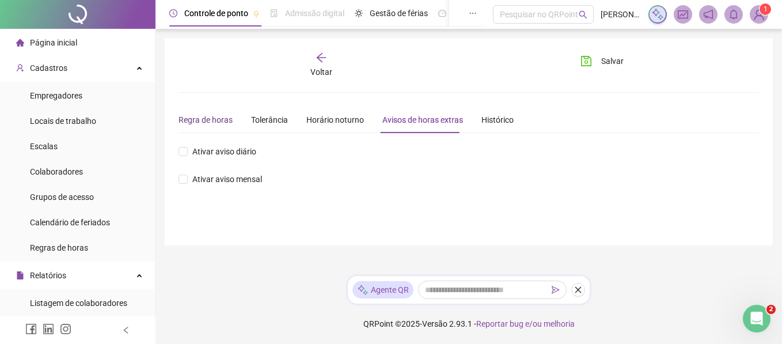
click at [200, 116] on div "Regra de horas" at bounding box center [205, 119] width 54 height 13
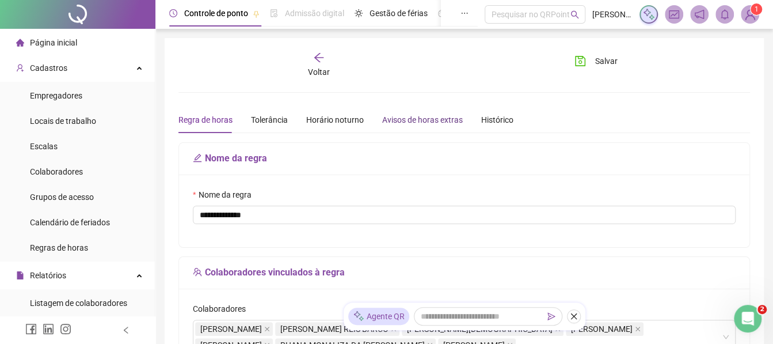
click at [413, 116] on div "Avisos de horas extras" at bounding box center [422, 119] width 81 height 13
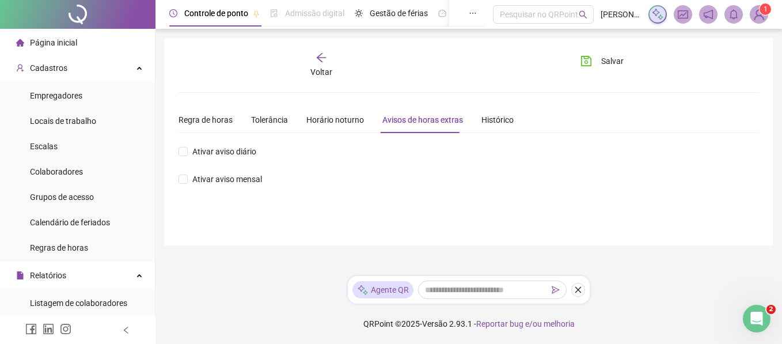
click at [310, 65] on div "Voltar" at bounding box center [321, 65] width 89 height 26
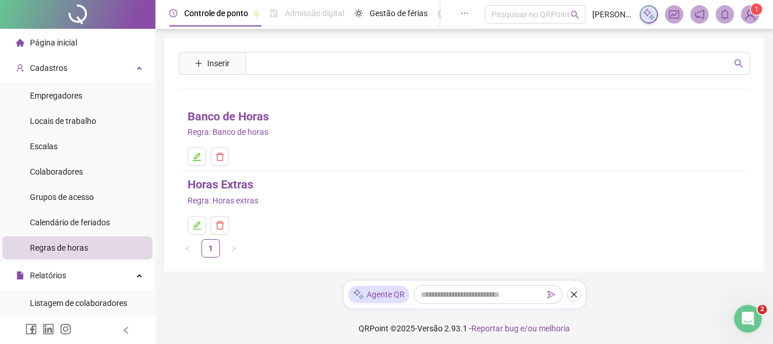
click at [234, 189] on link "Horas Extras" at bounding box center [221, 185] width 66 height 18
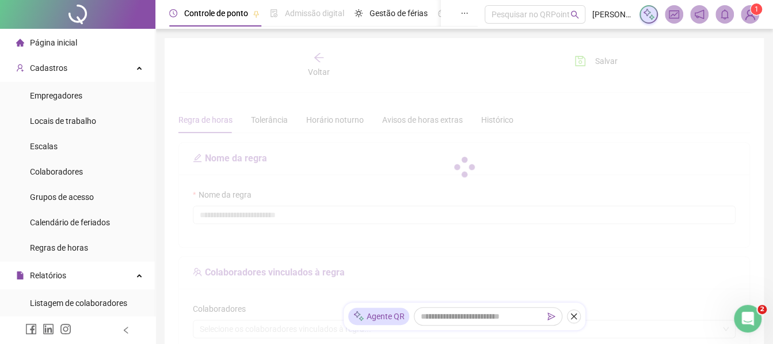
type input "**********"
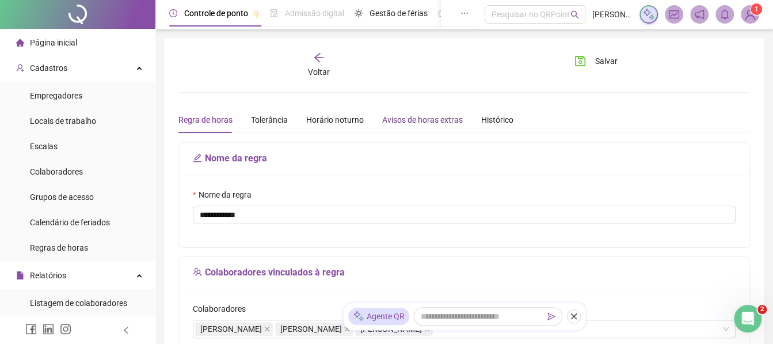
click at [395, 123] on div "Avisos de horas extras" at bounding box center [422, 119] width 81 height 13
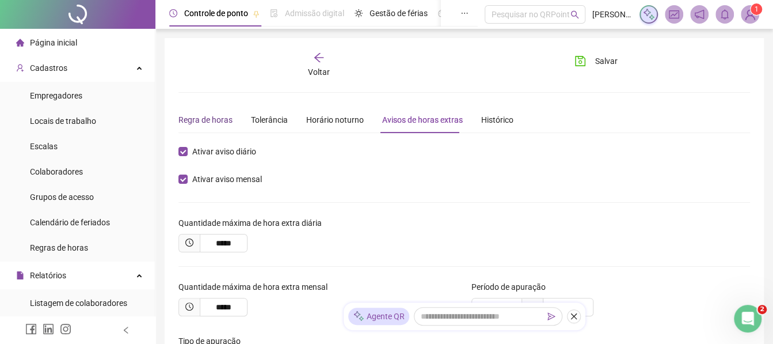
click at [213, 123] on div "Regra de horas" at bounding box center [205, 119] width 54 height 13
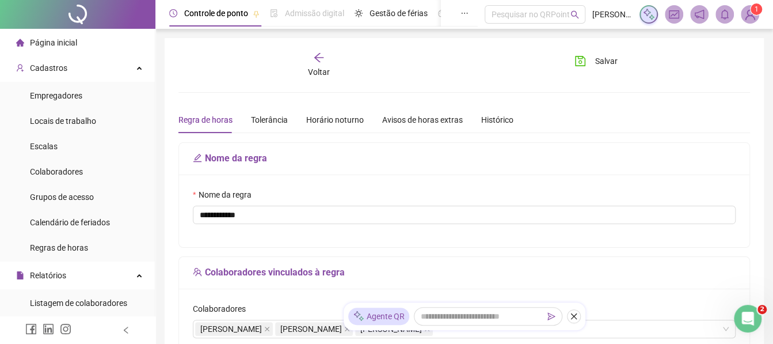
click at [326, 69] on span "Voltar" at bounding box center [319, 71] width 22 height 9
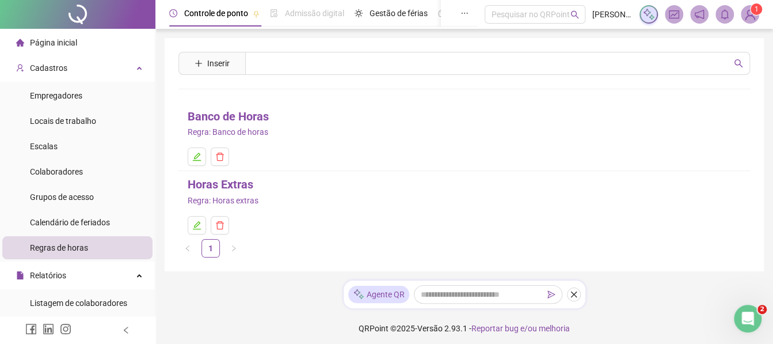
click at [236, 113] on link "Banco de Horas" at bounding box center [228, 117] width 81 height 18
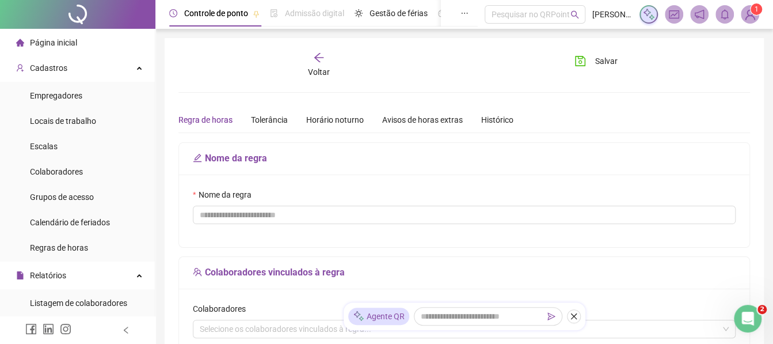
type input "**********"
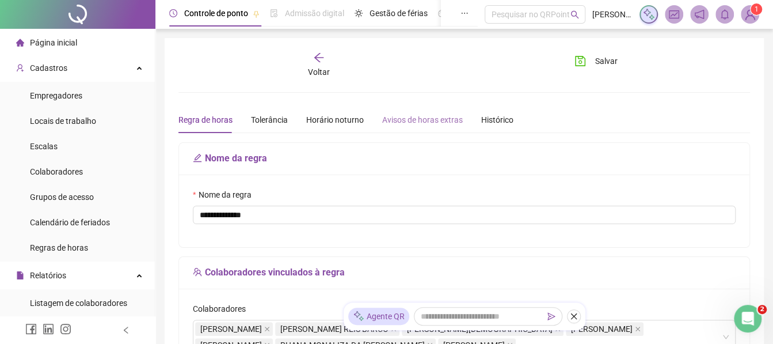
click at [424, 127] on div "Avisos de horas extras" at bounding box center [422, 120] width 81 height 26
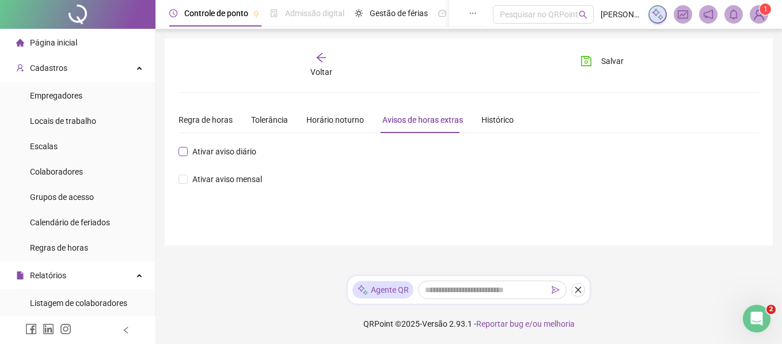
click at [191, 156] on span "Ativar aviso diário" at bounding box center [224, 151] width 73 height 13
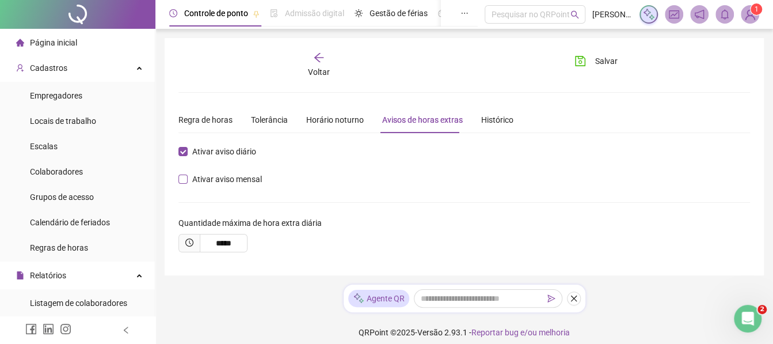
click at [192, 178] on span "Ativar aviso mensal" at bounding box center [227, 179] width 79 height 13
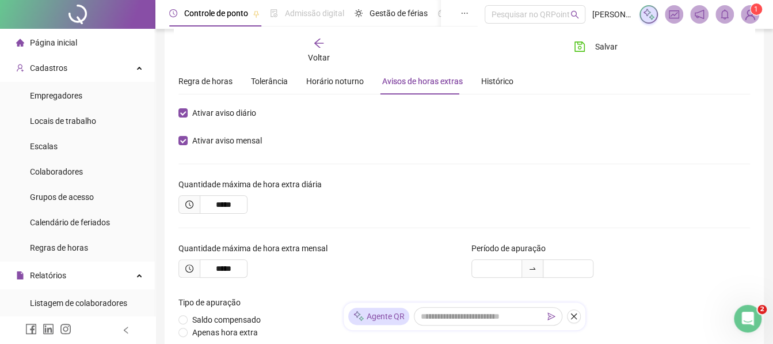
scroll to position [47, 0]
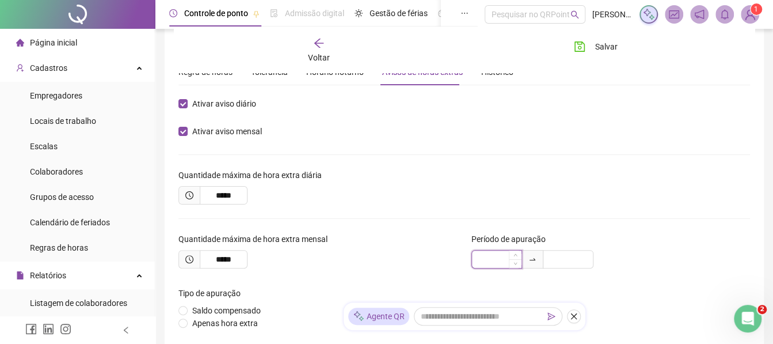
click at [496, 252] on input at bounding box center [497, 258] width 50 height 17
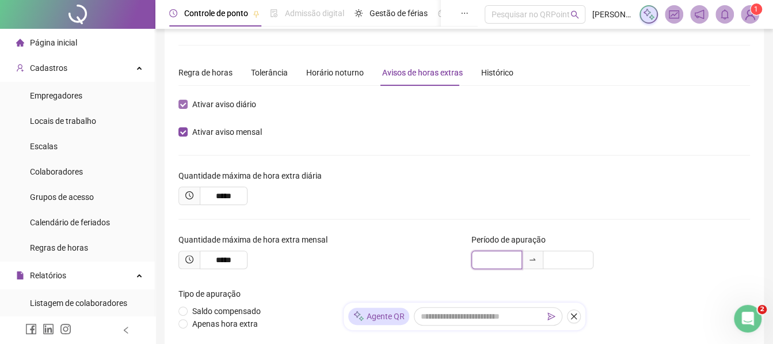
scroll to position [0, 0]
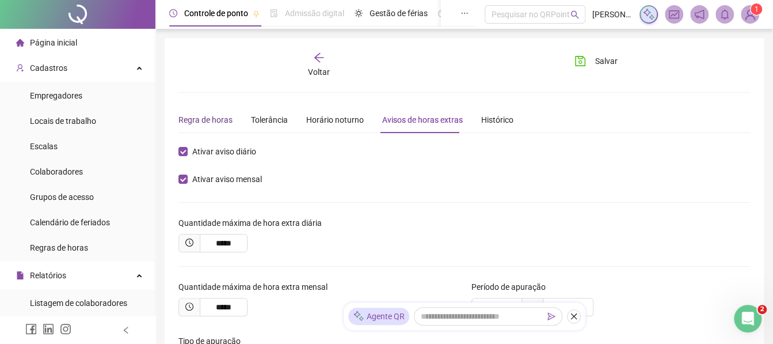
click at [214, 116] on div "Regra de horas" at bounding box center [205, 119] width 54 height 13
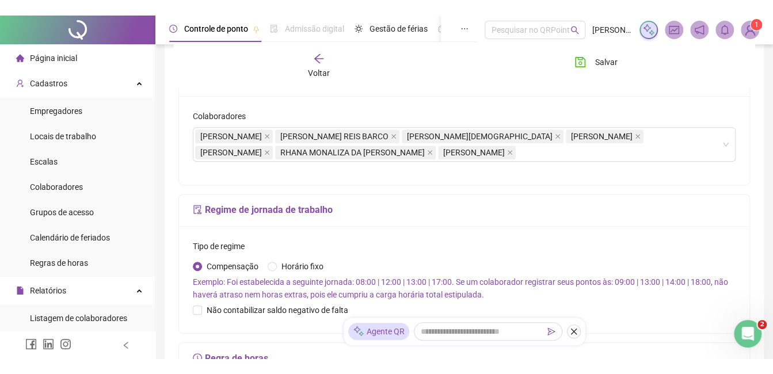
scroll to position [208, 0]
